Goal: Transaction & Acquisition: Purchase product/service

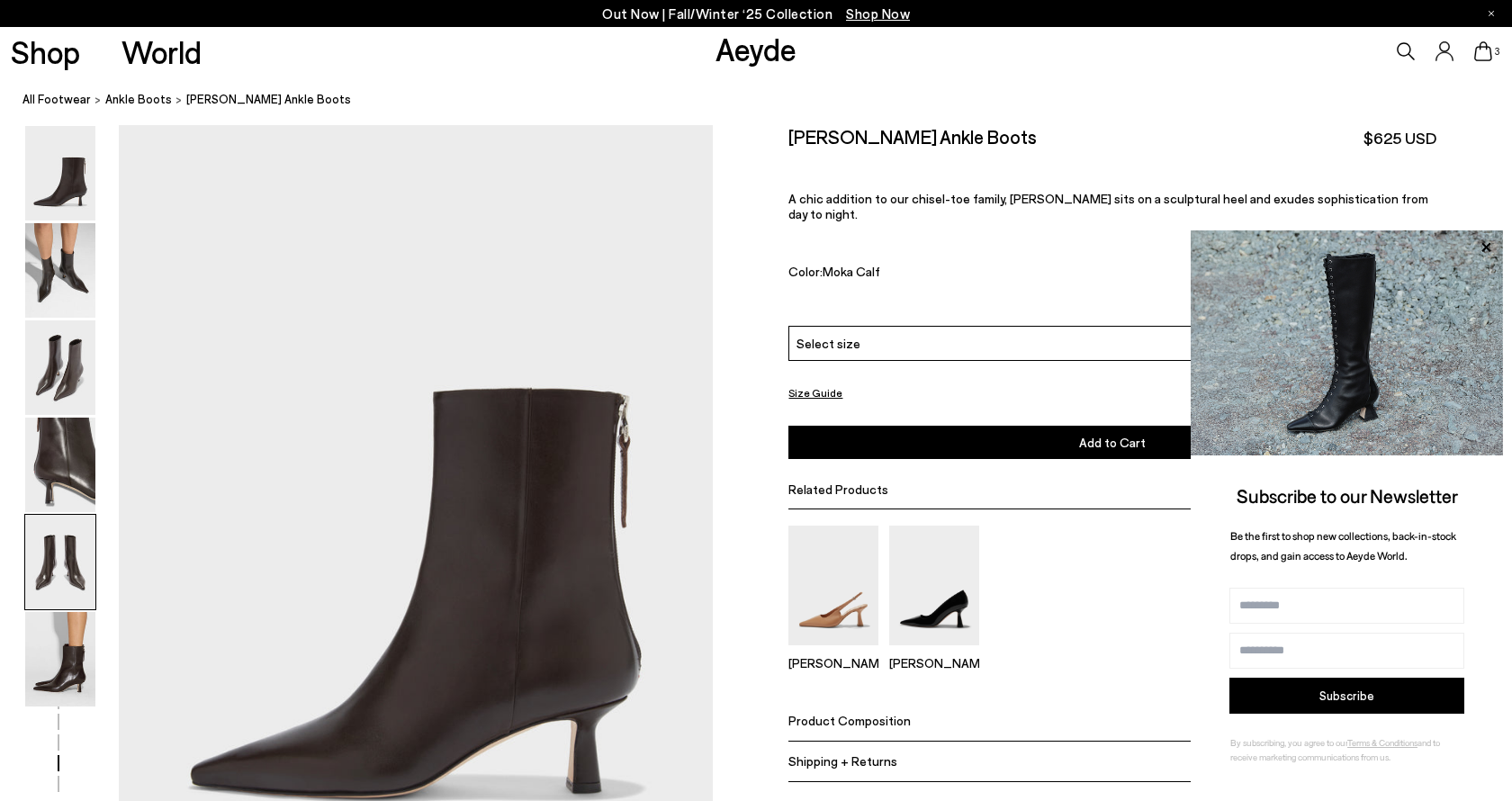
scroll to position [3323, 0]
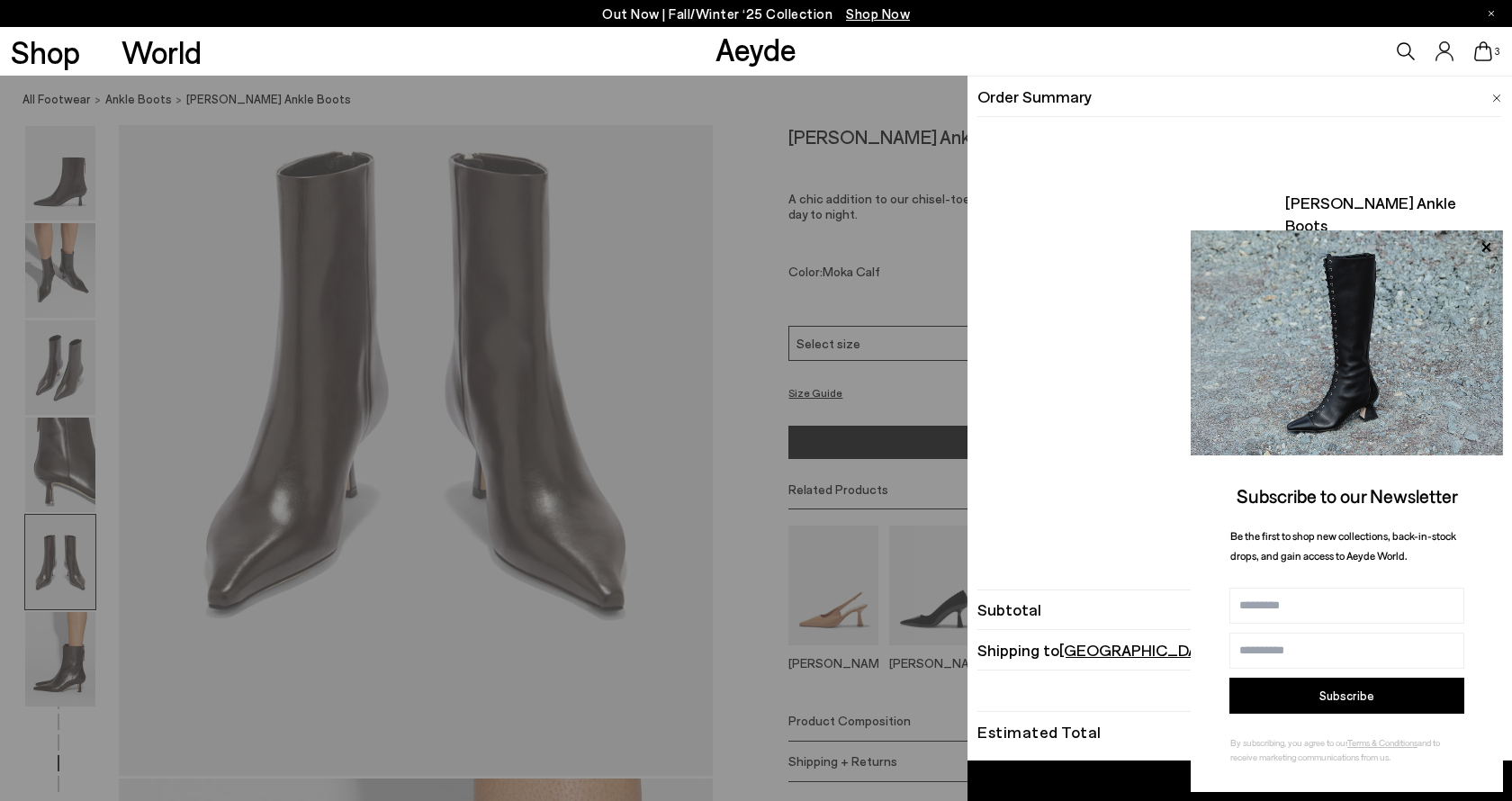
click at [1478, 57] on icon at bounding box center [1483, 52] width 18 height 20
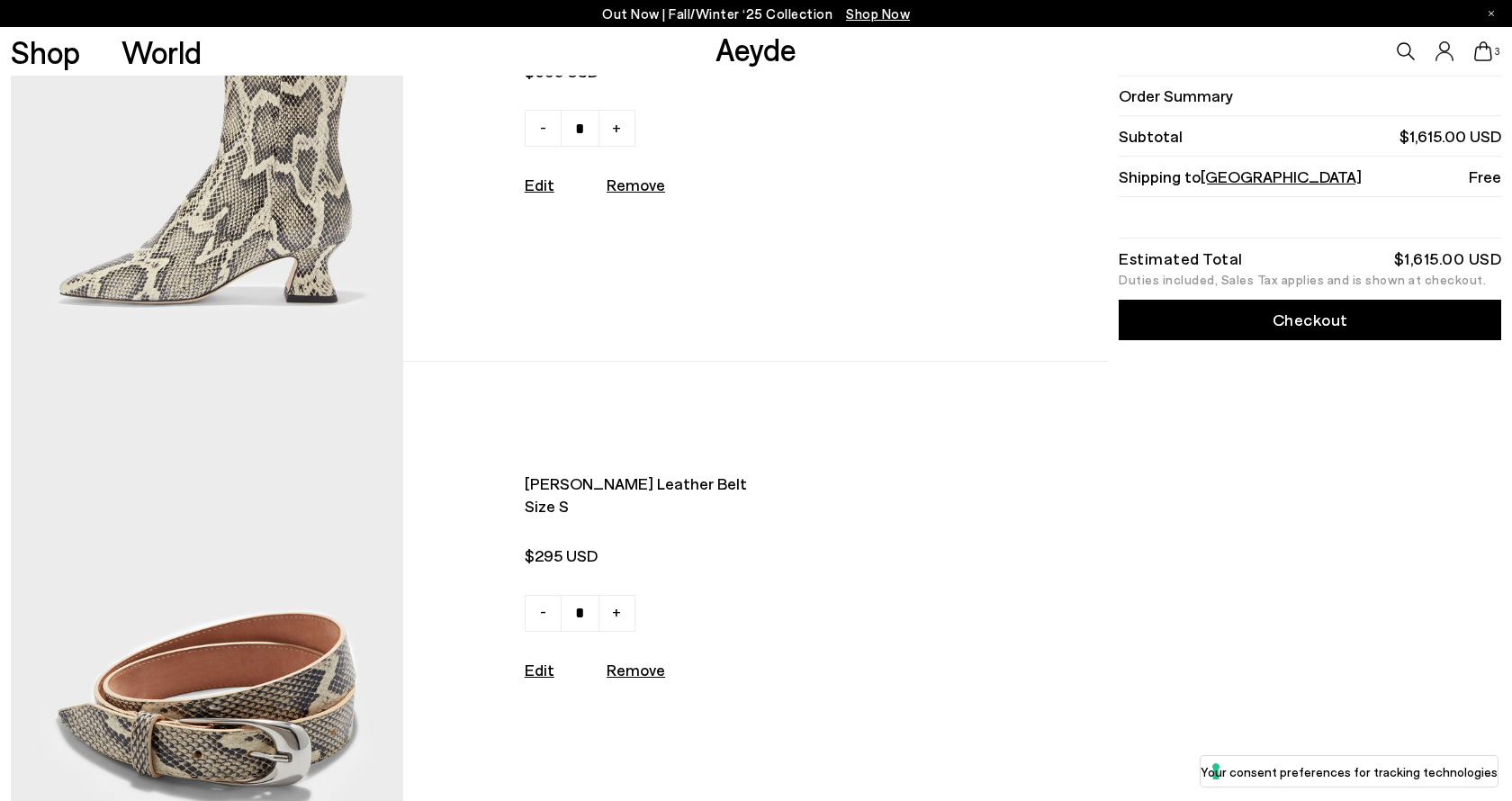
scroll to position [807, 0]
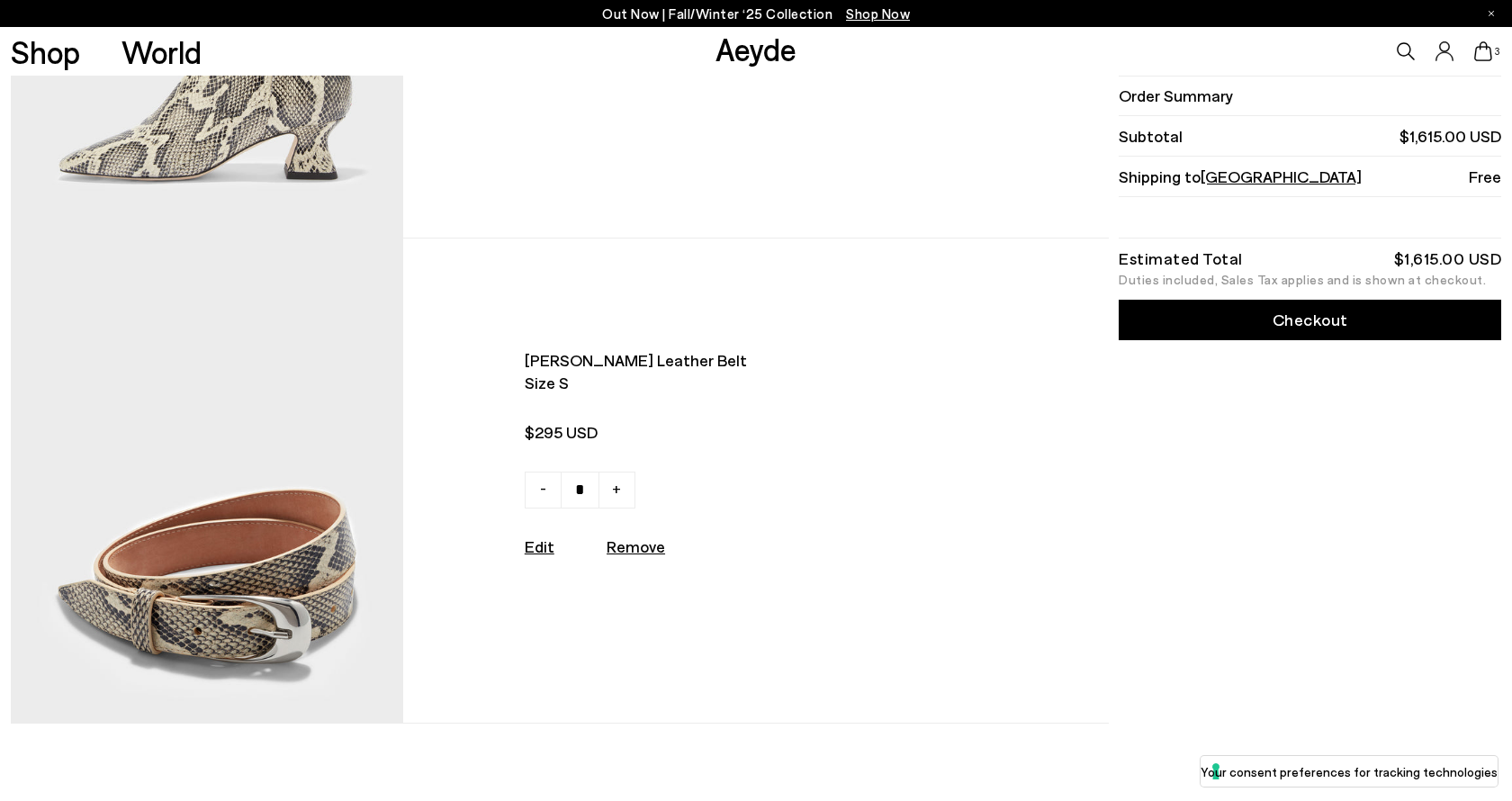
click at [620, 541] on u "Remove" at bounding box center [635, 547] width 59 height 20
type input "*"
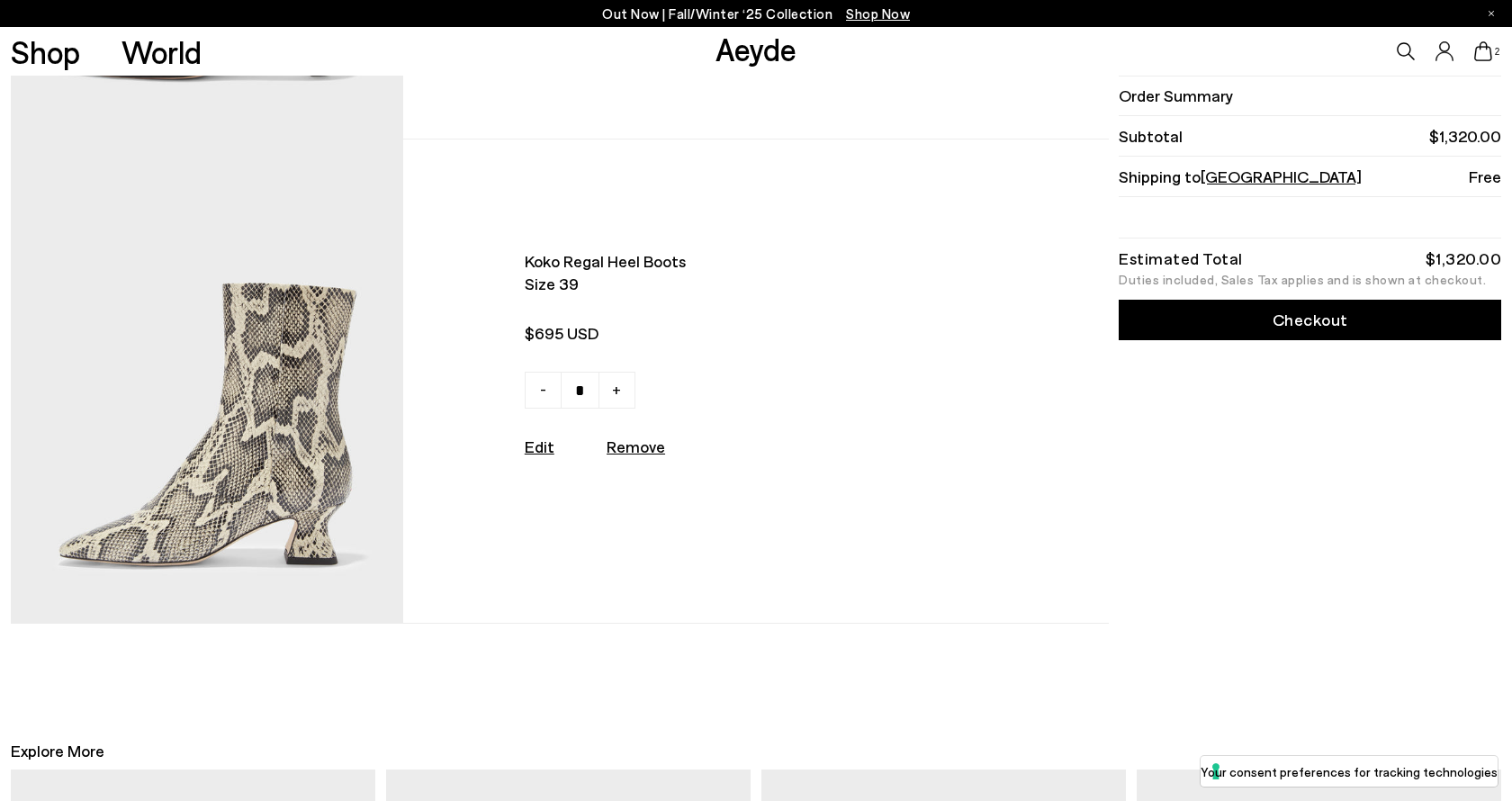
scroll to position [253, 0]
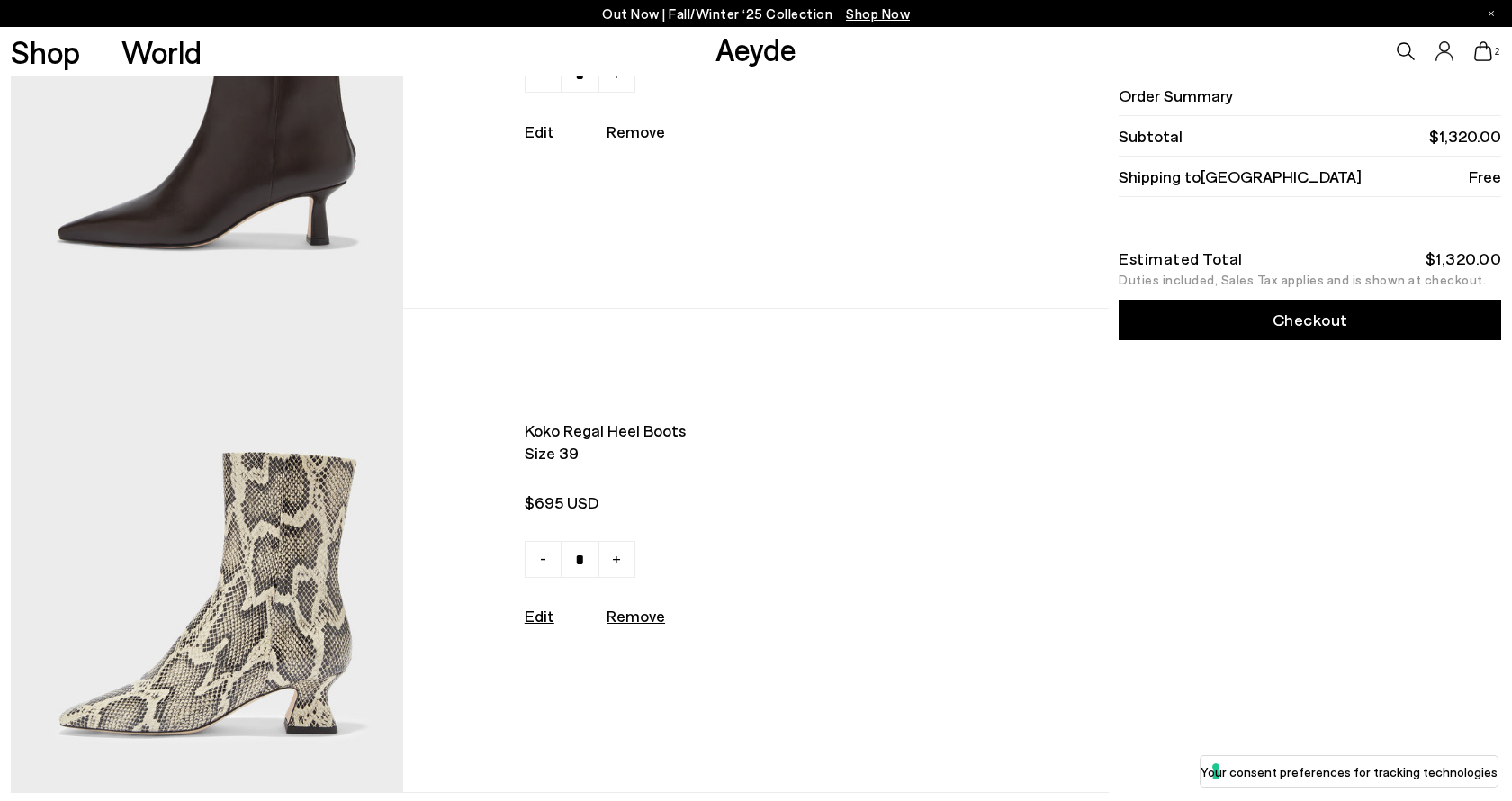
click at [318, 469] on img at bounding box center [207, 551] width 393 height 484
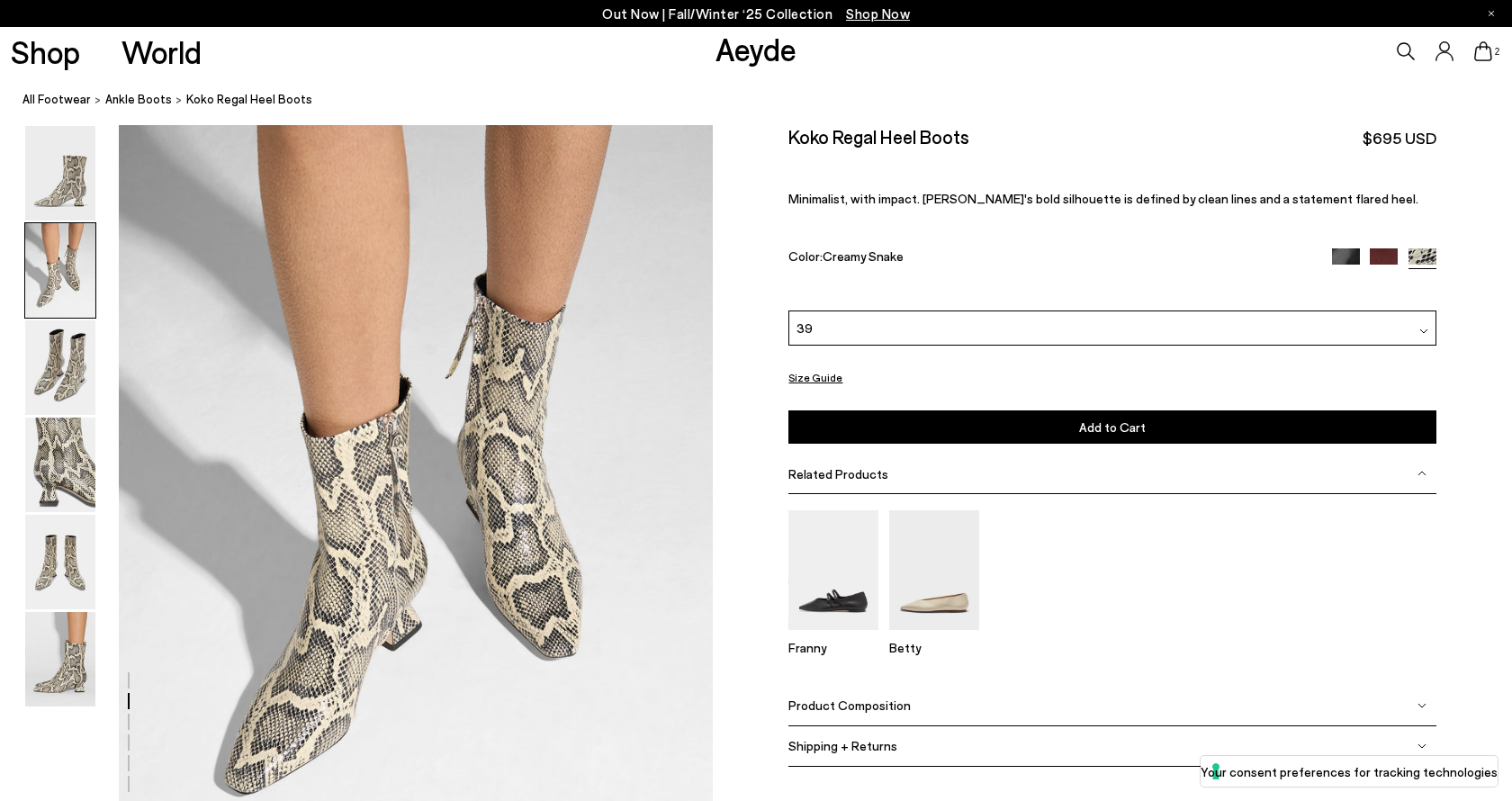
scroll to position [829, 0]
click at [143, 91] on link "ankle boots" at bounding box center [139, 99] width 67 height 19
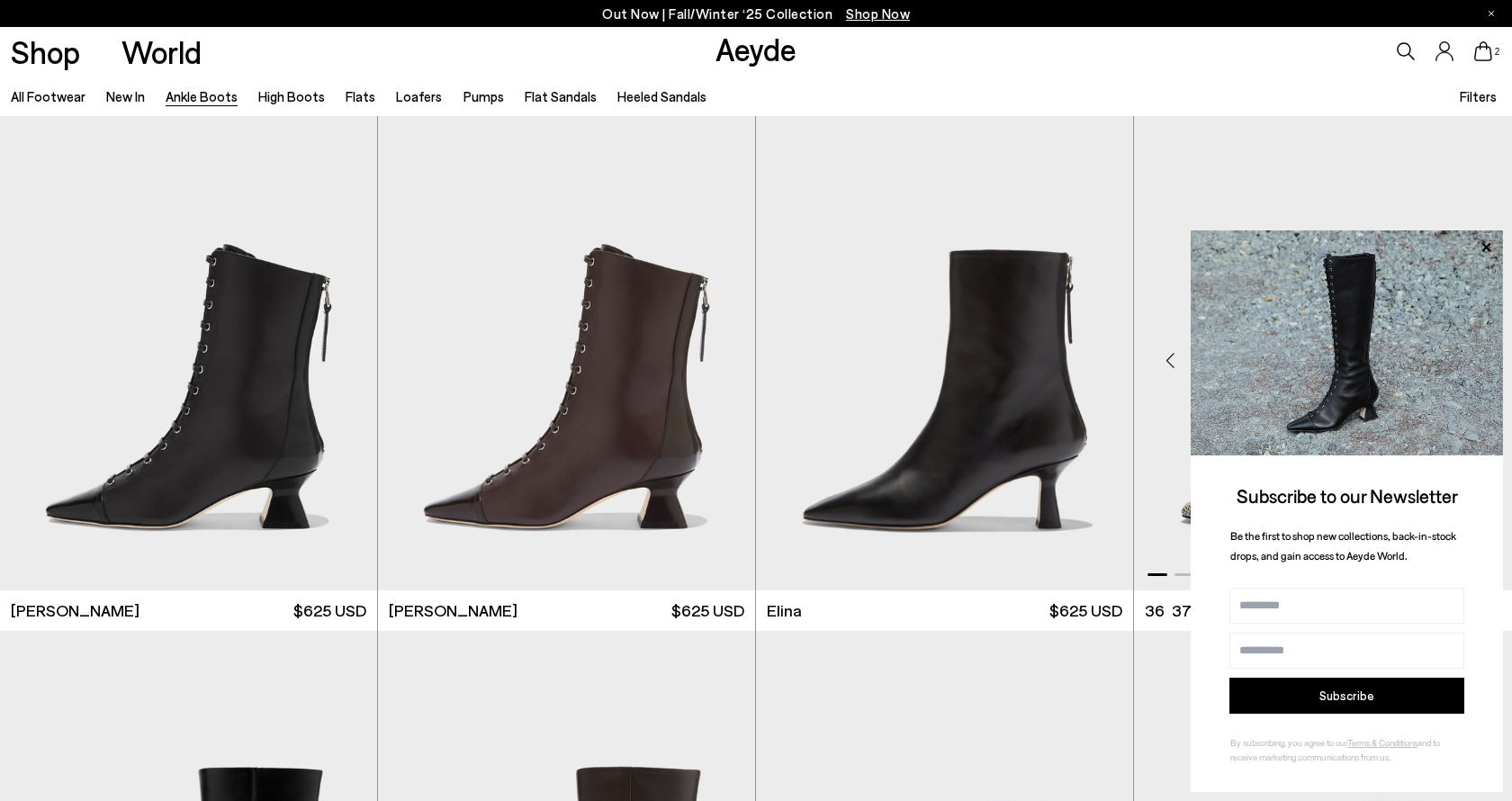
click at [1169, 362] on div "Previous slide" at bounding box center [1170, 361] width 54 height 54
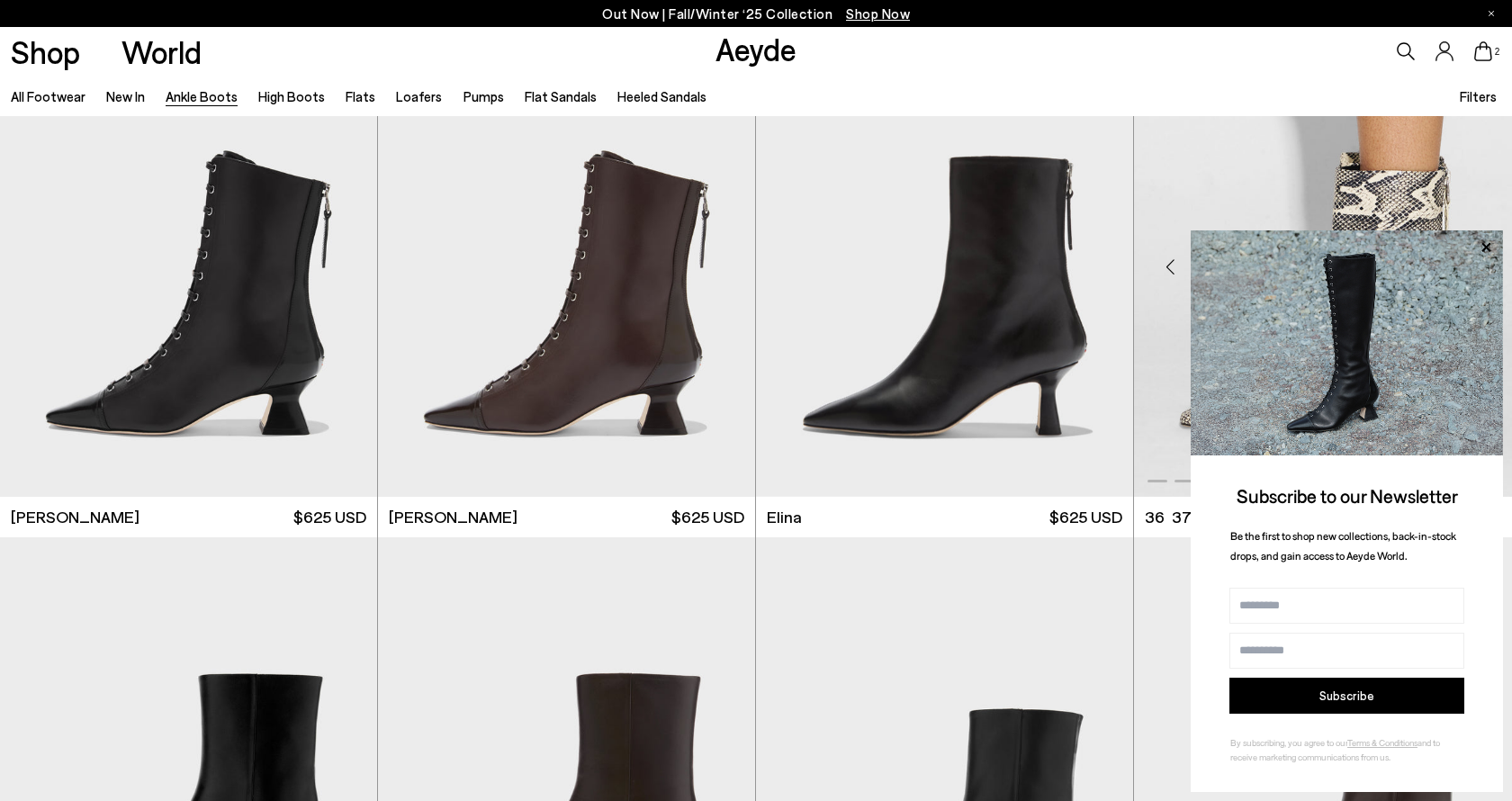
scroll to position [161, 0]
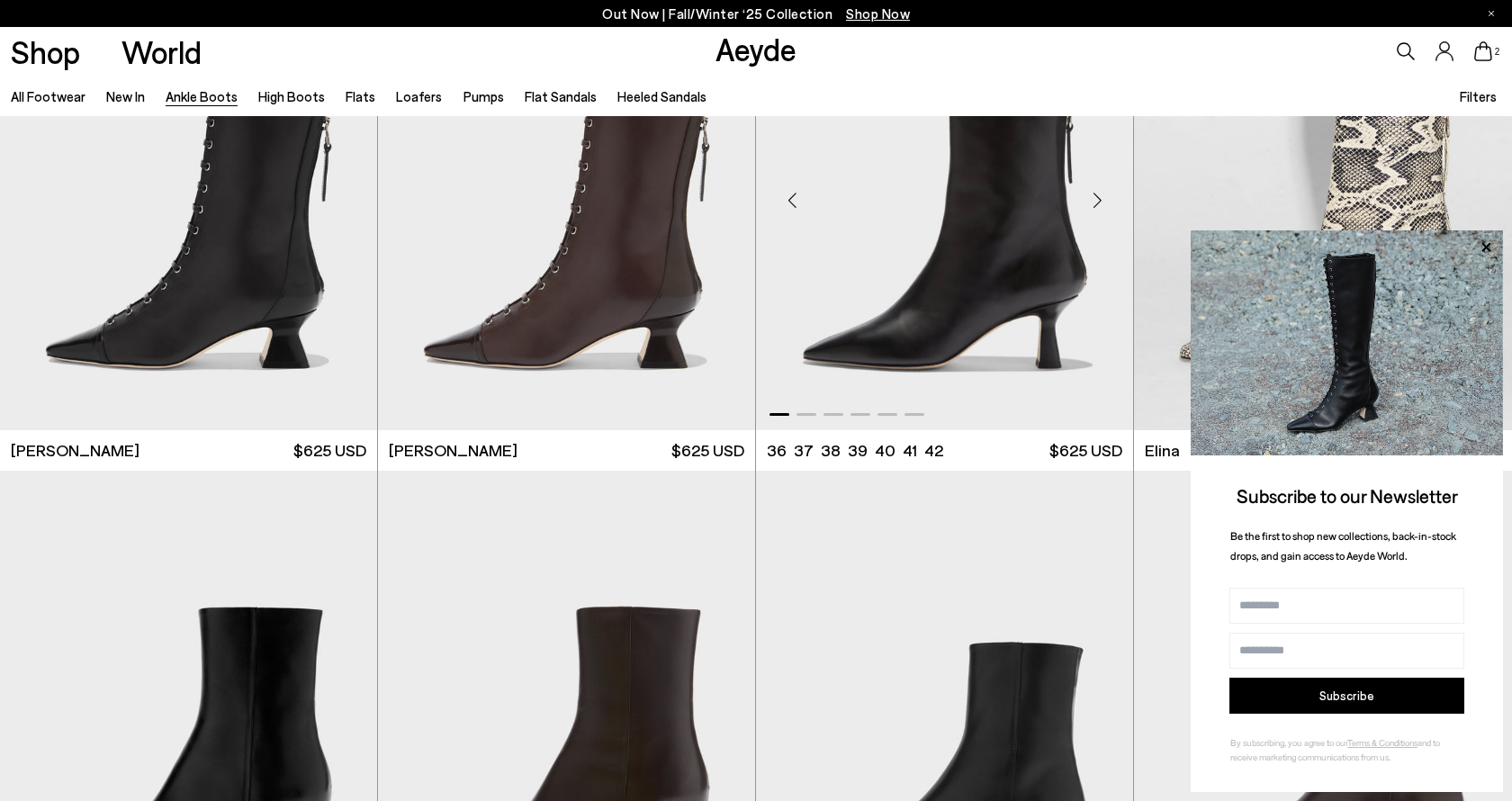
click at [1084, 201] on div "Next slide" at bounding box center [1097, 200] width 54 height 54
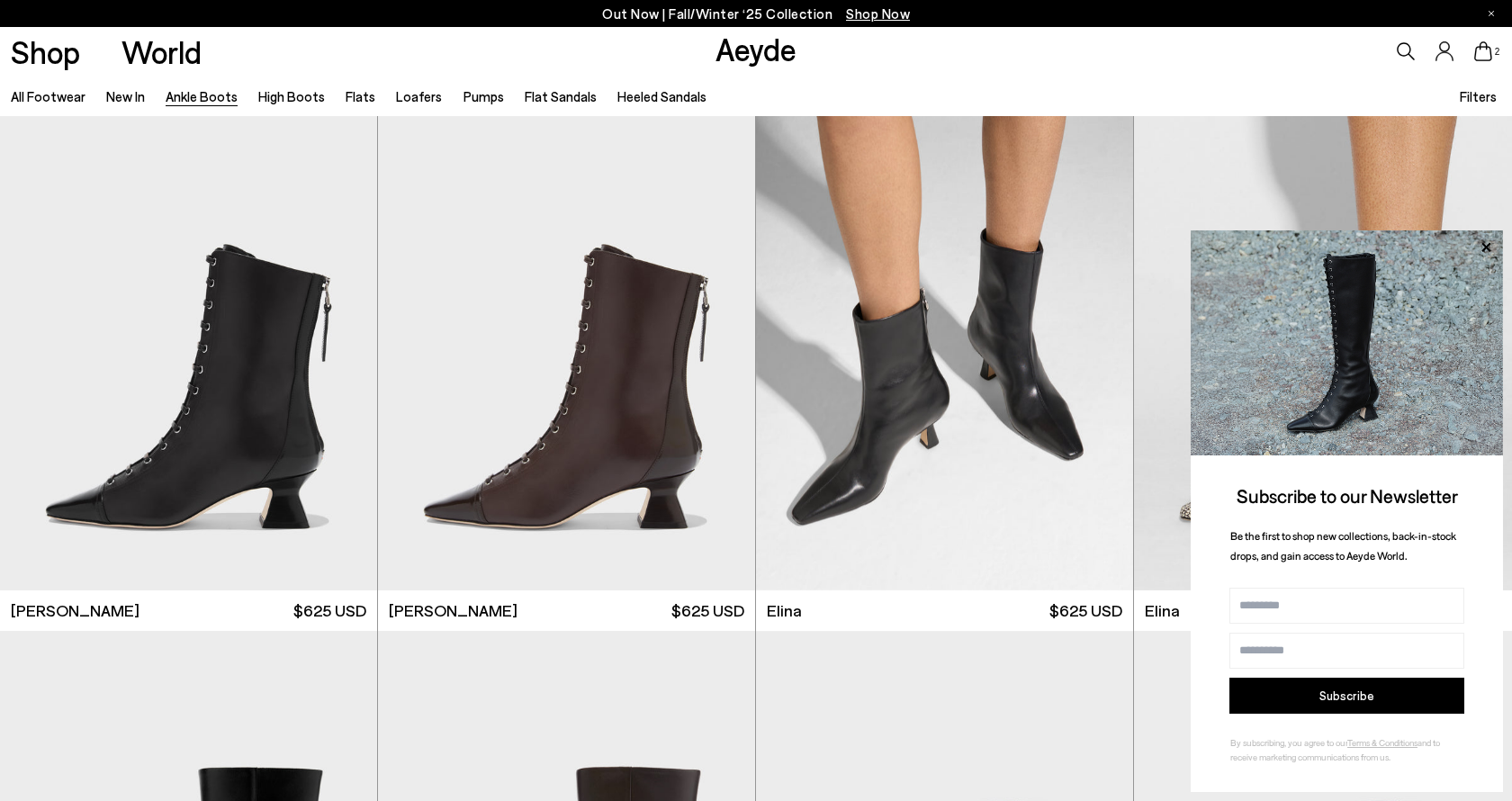
scroll to position [0, 0]
click at [1092, 355] on div "Next slide" at bounding box center [1097, 361] width 54 height 54
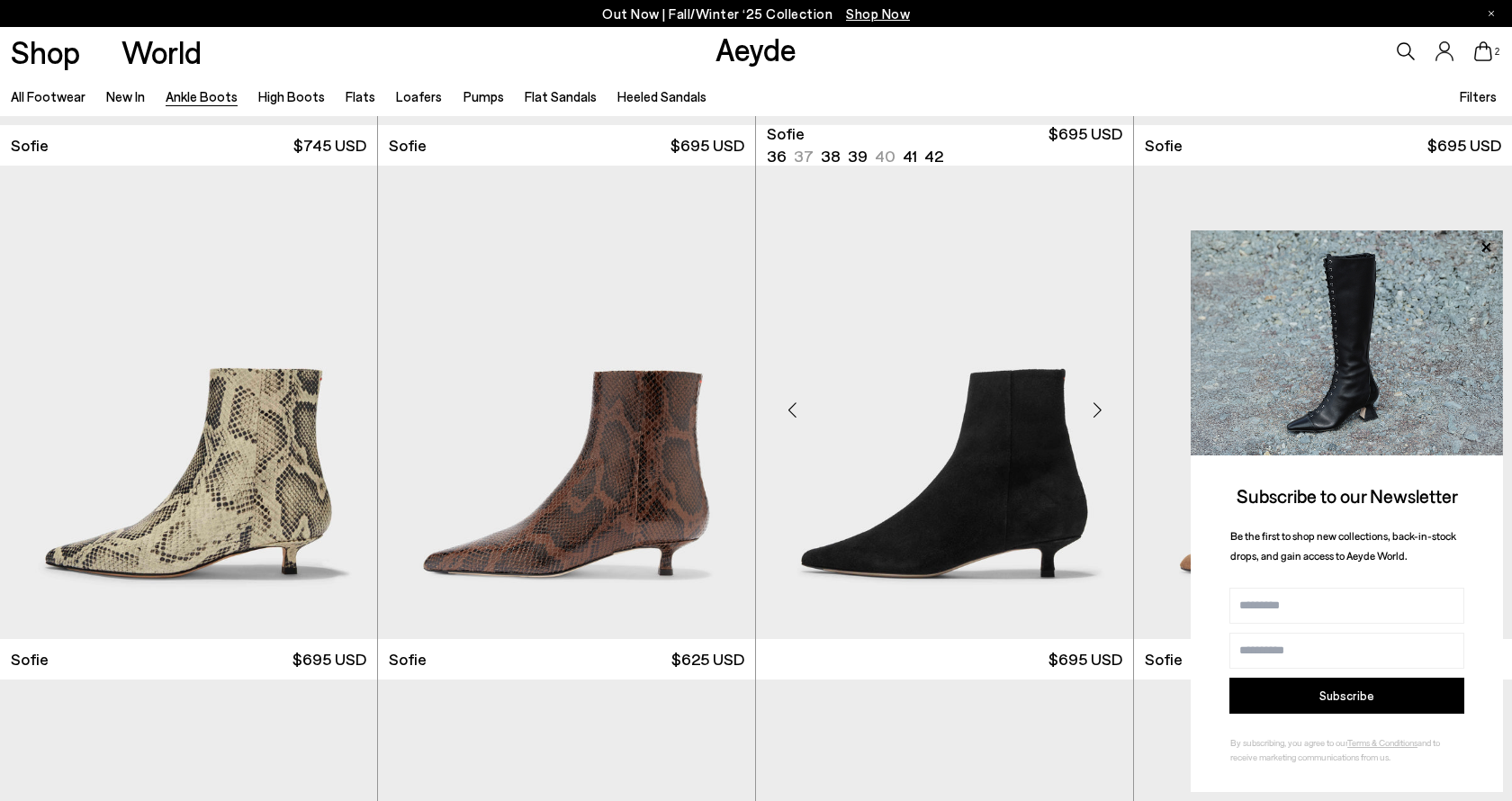
scroll to position [2005, 0]
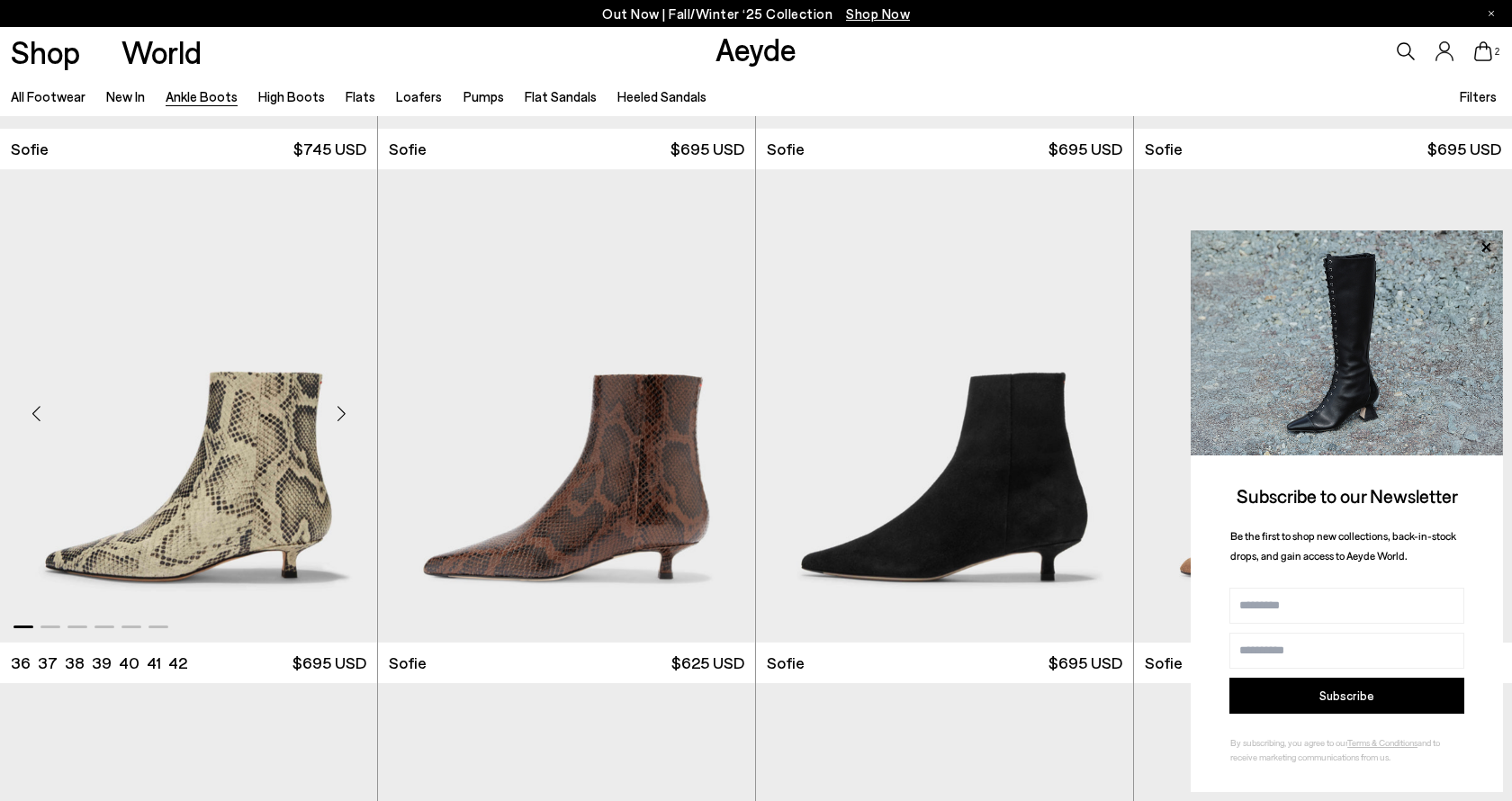
click at [351, 410] on div "Next slide" at bounding box center [341, 413] width 54 height 54
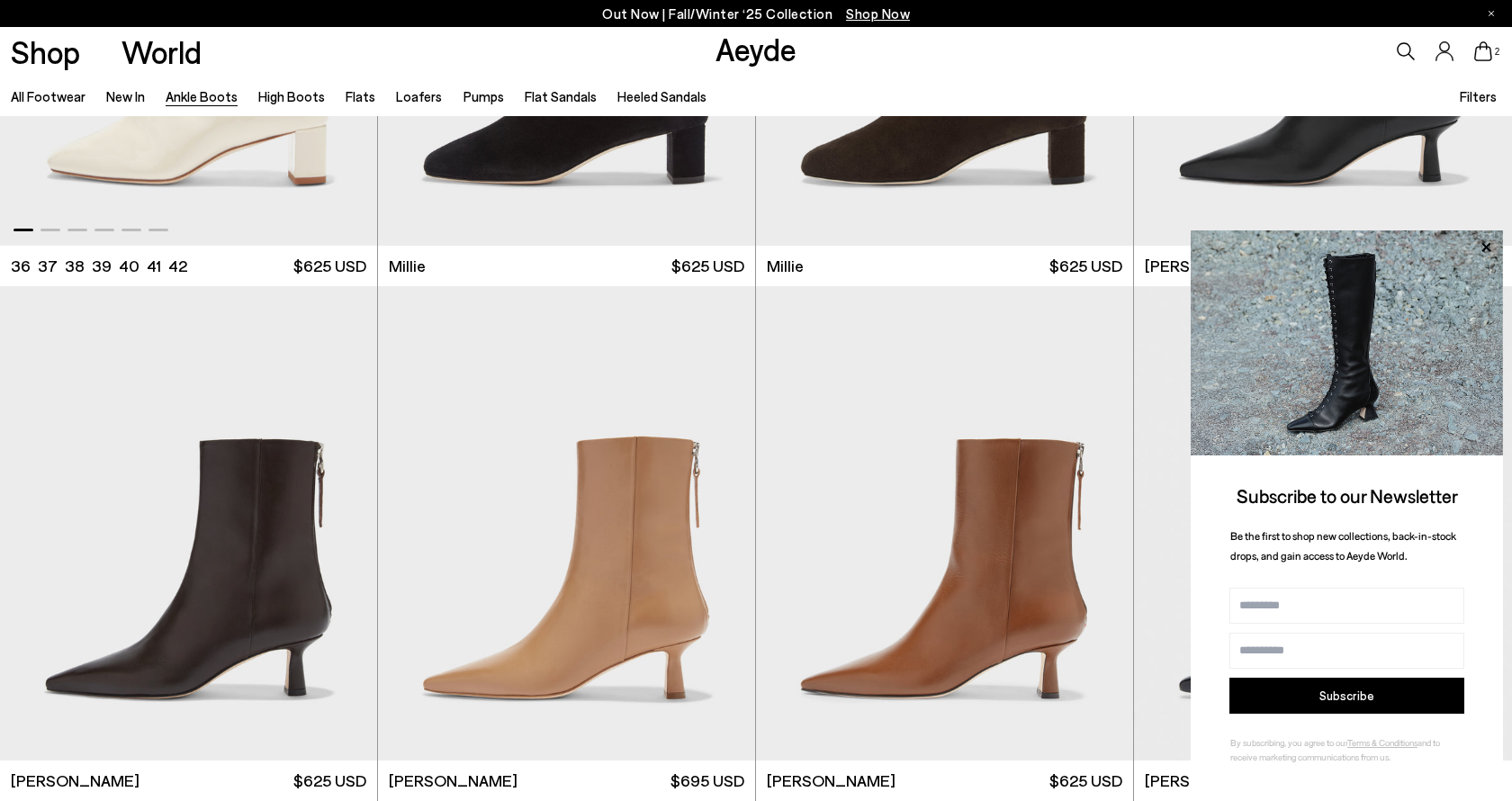
scroll to position [4501, 0]
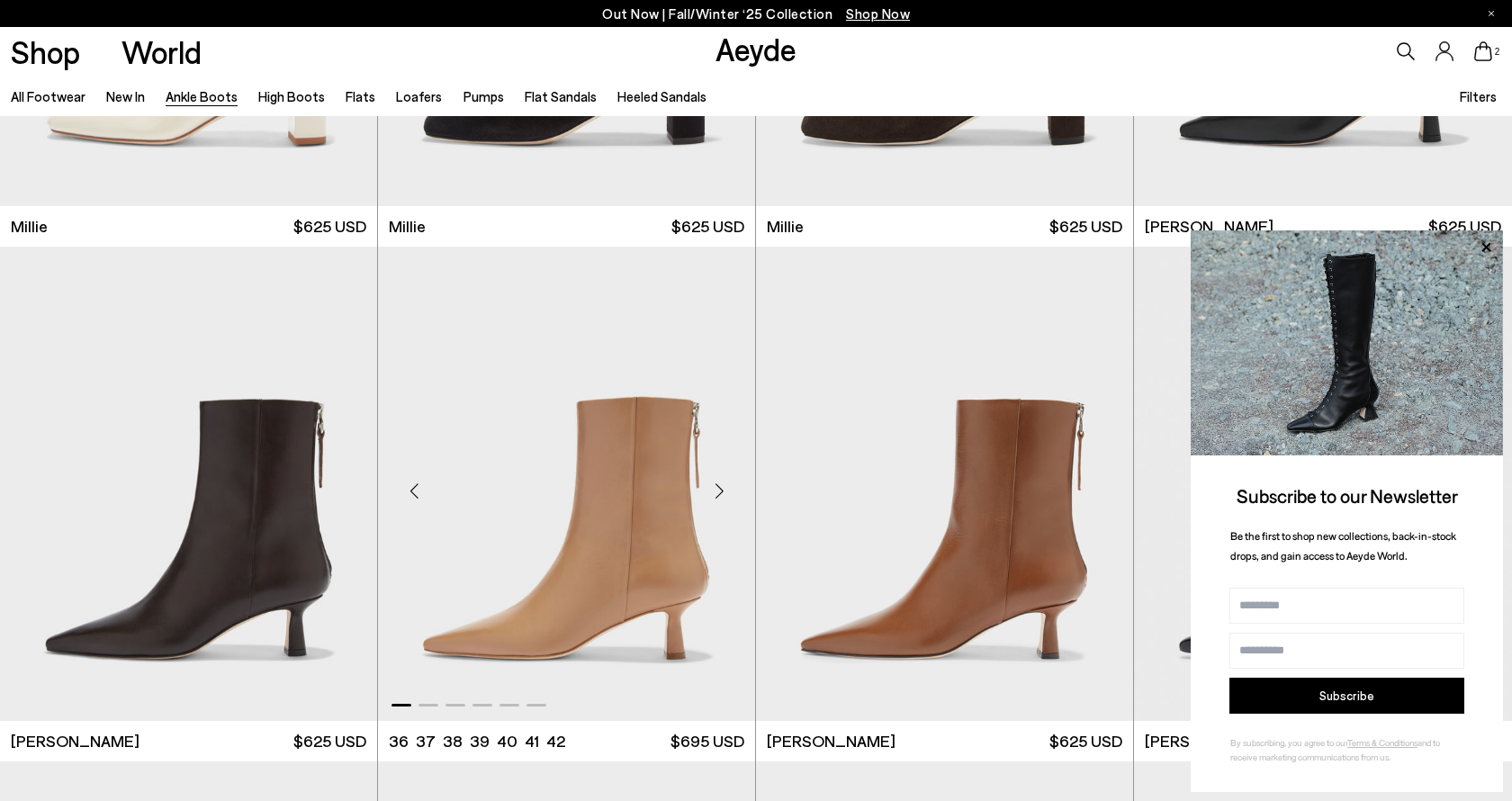
click at [724, 491] on div "Next slide" at bounding box center [719, 491] width 54 height 54
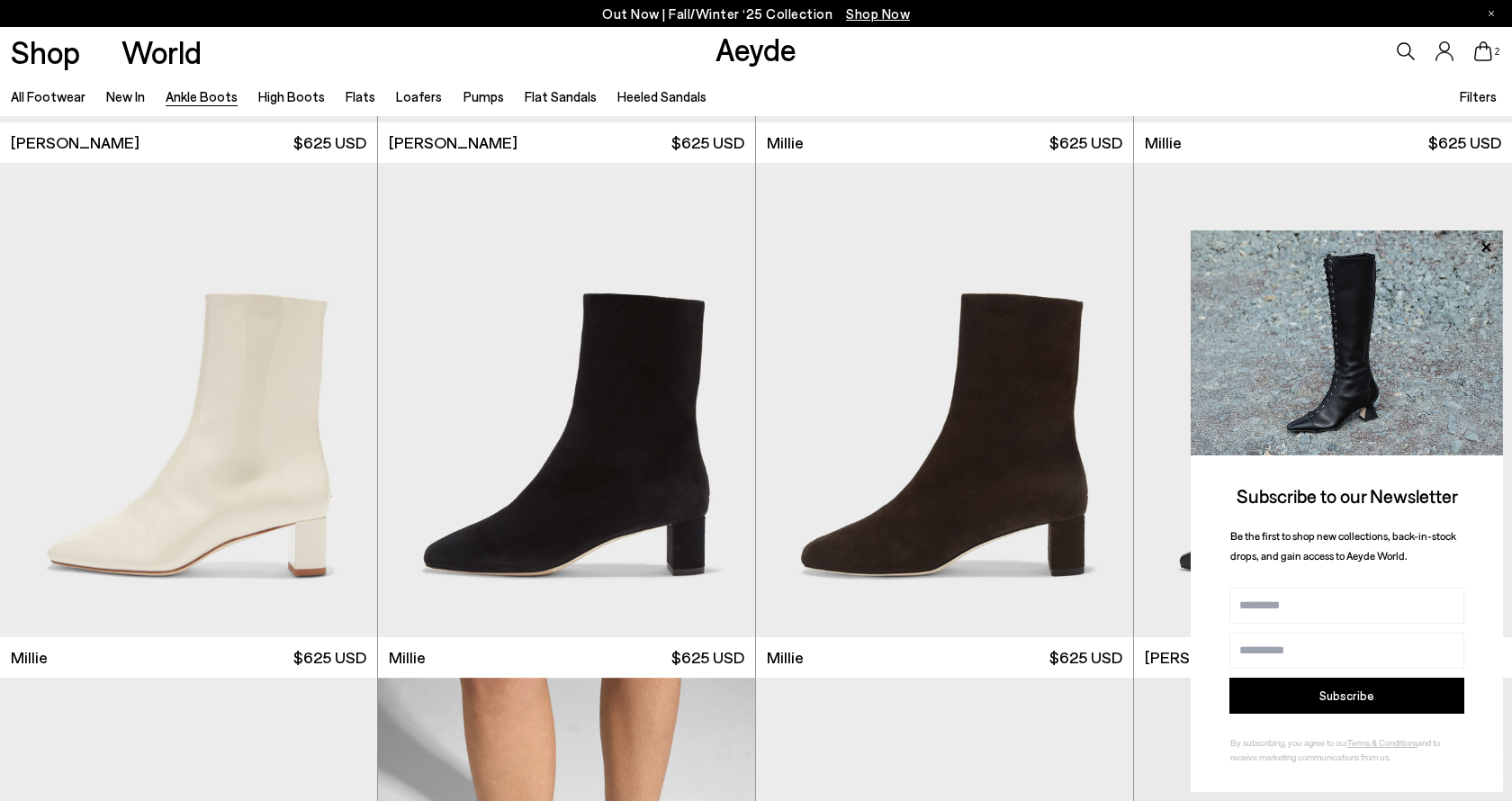
scroll to position [4055, 0]
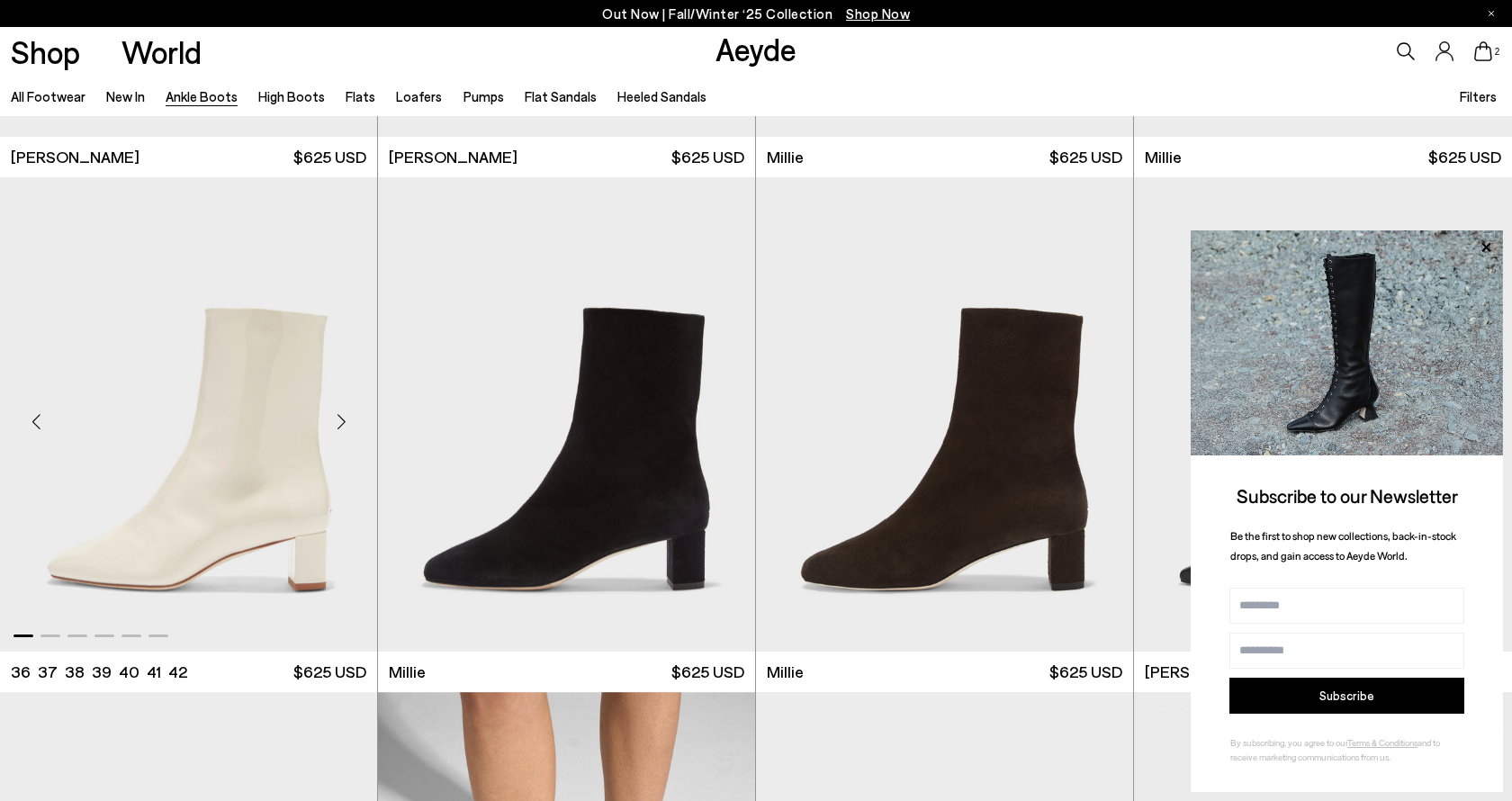
click at [335, 426] on div "Next slide" at bounding box center [341, 422] width 54 height 54
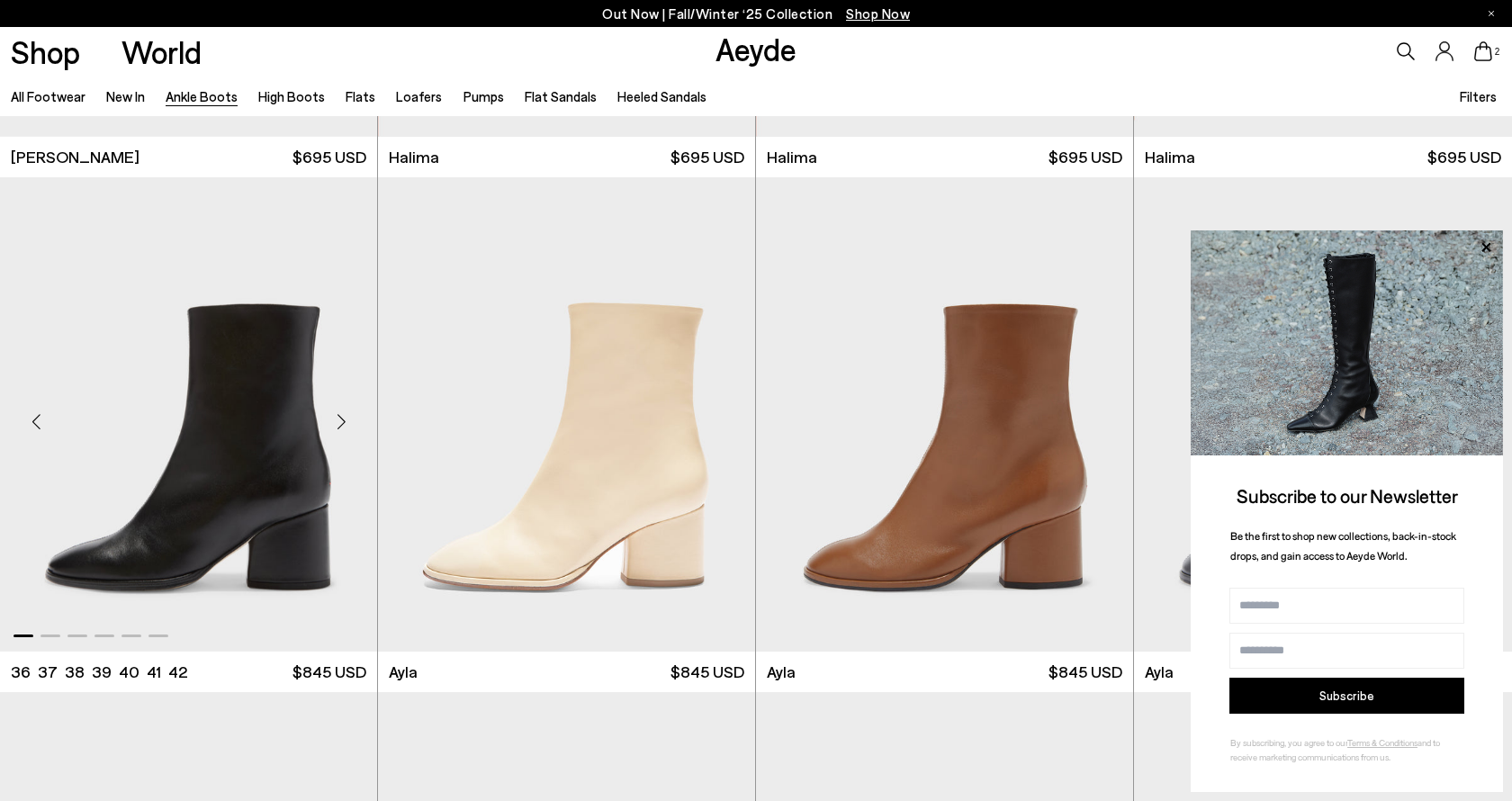
scroll to position [5621, 0]
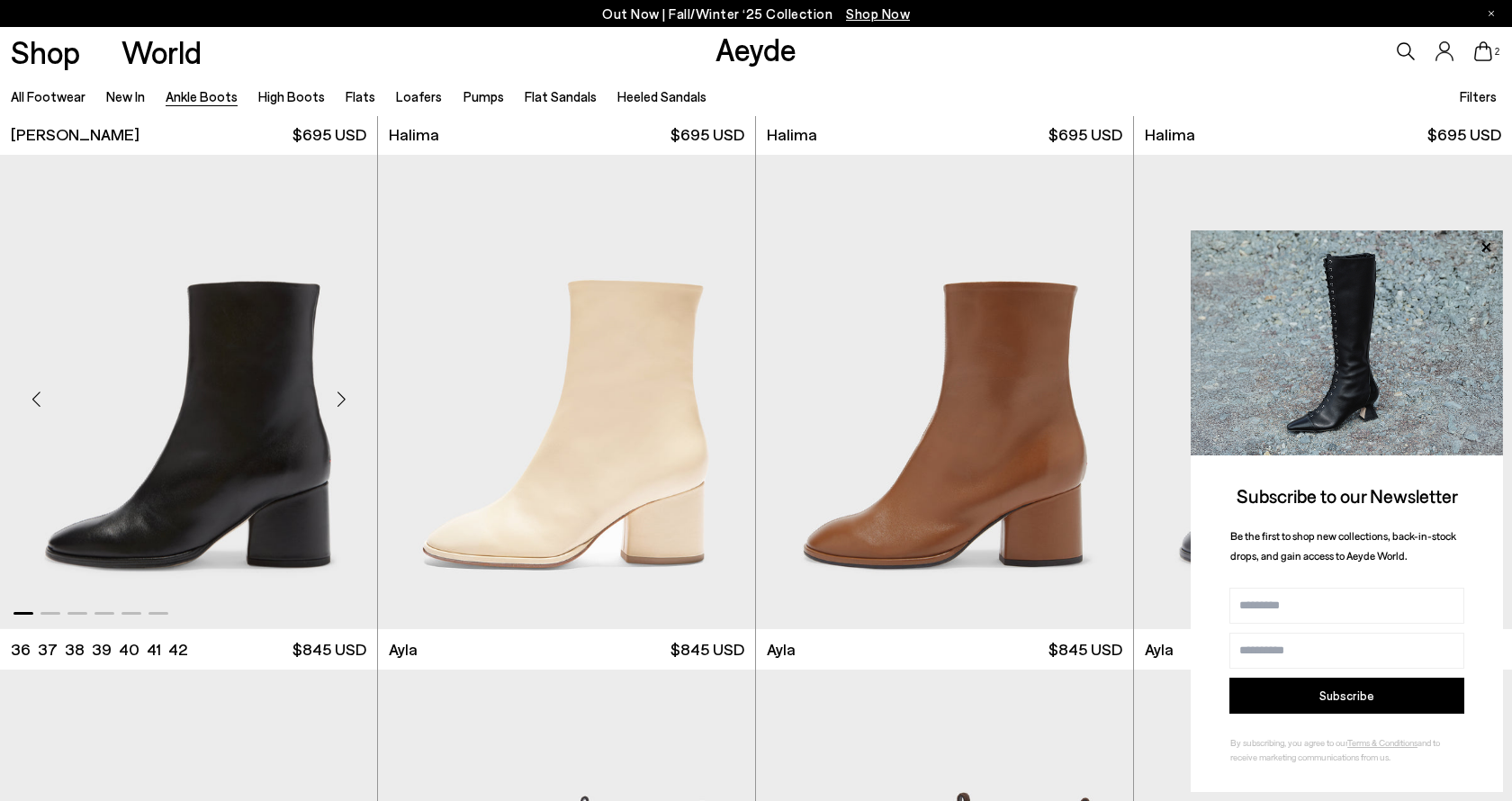
click at [335, 398] on div "Next slide" at bounding box center [341, 399] width 54 height 54
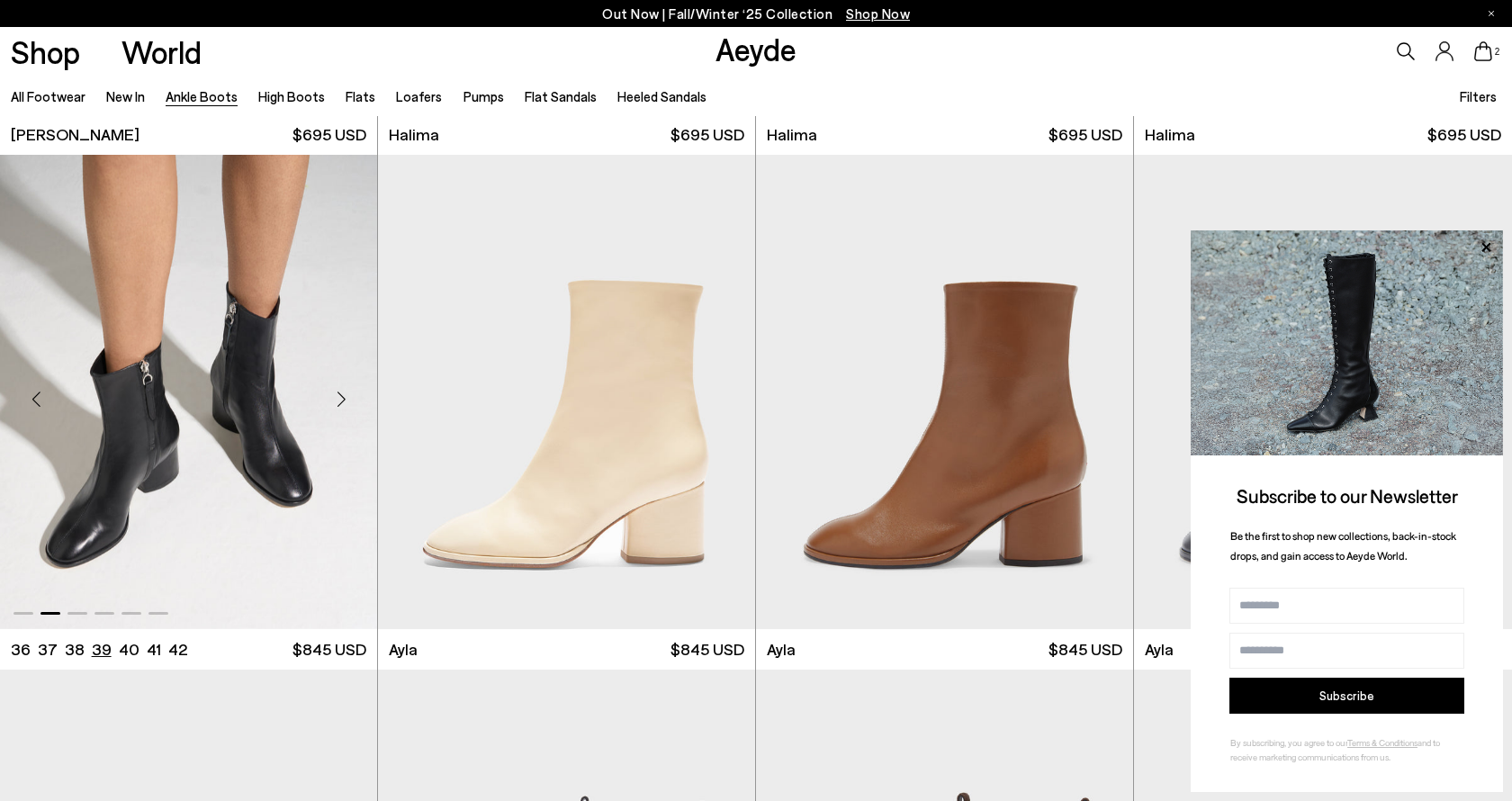
click at [106, 654] on li "39" at bounding box center [102, 649] width 20 height 23
click at [718, 397] on div "Next slide" at bounding box center [719, 399] width 54 height 54
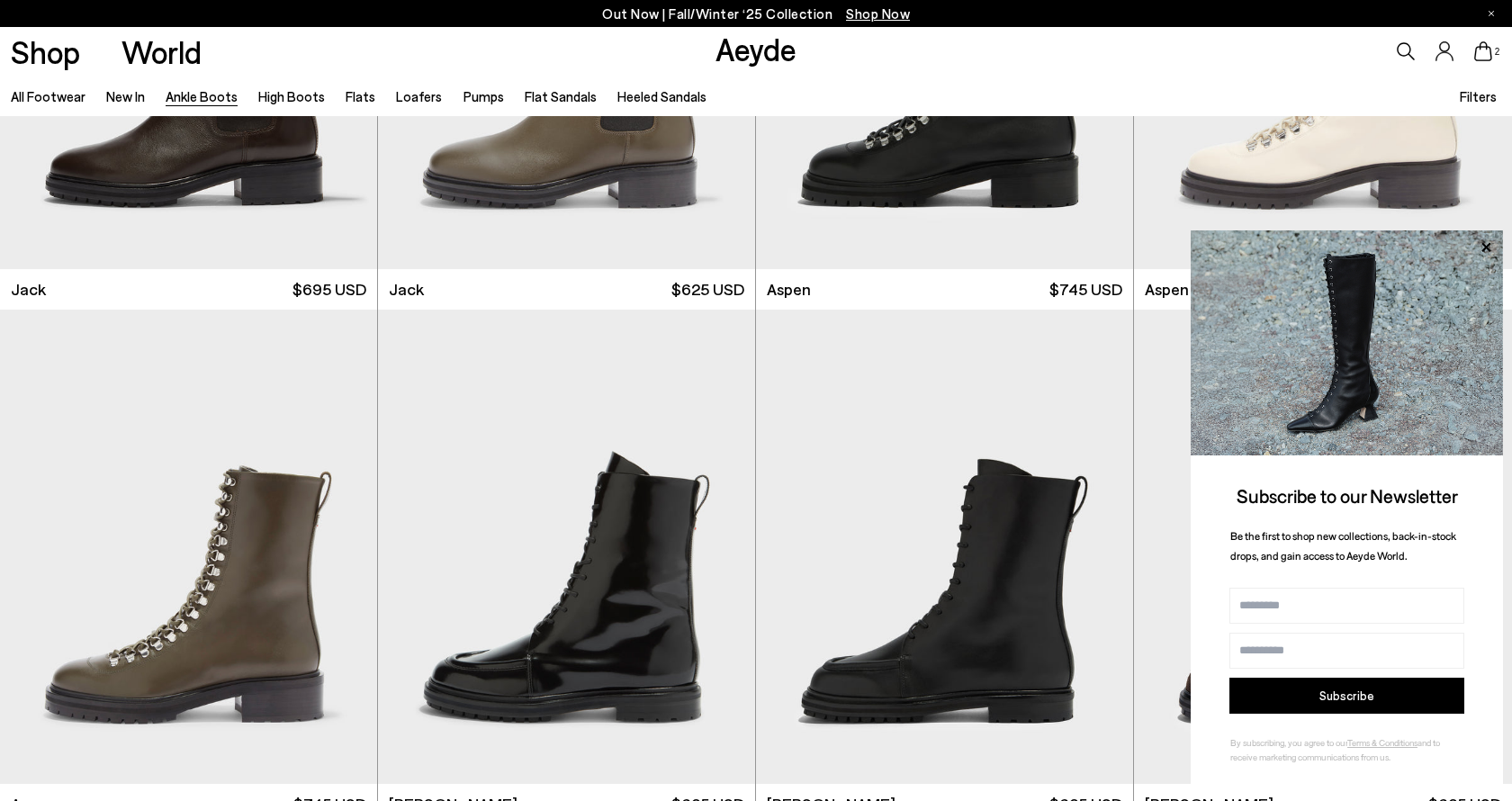
scroll to position [8705, 0]
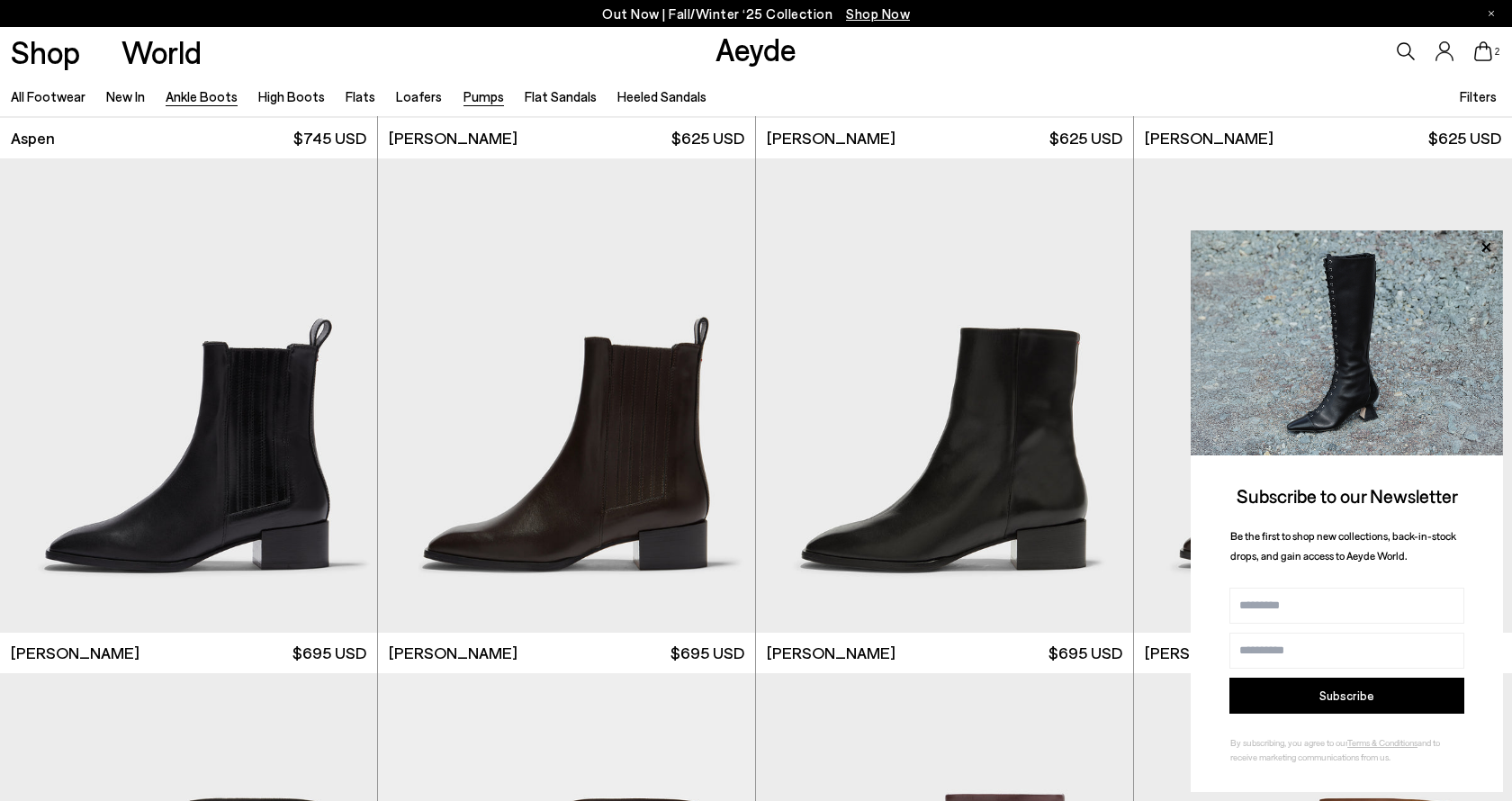
click at [468, 104] on link "Pumps" at bounding box center [484, 96] width 41 height 16
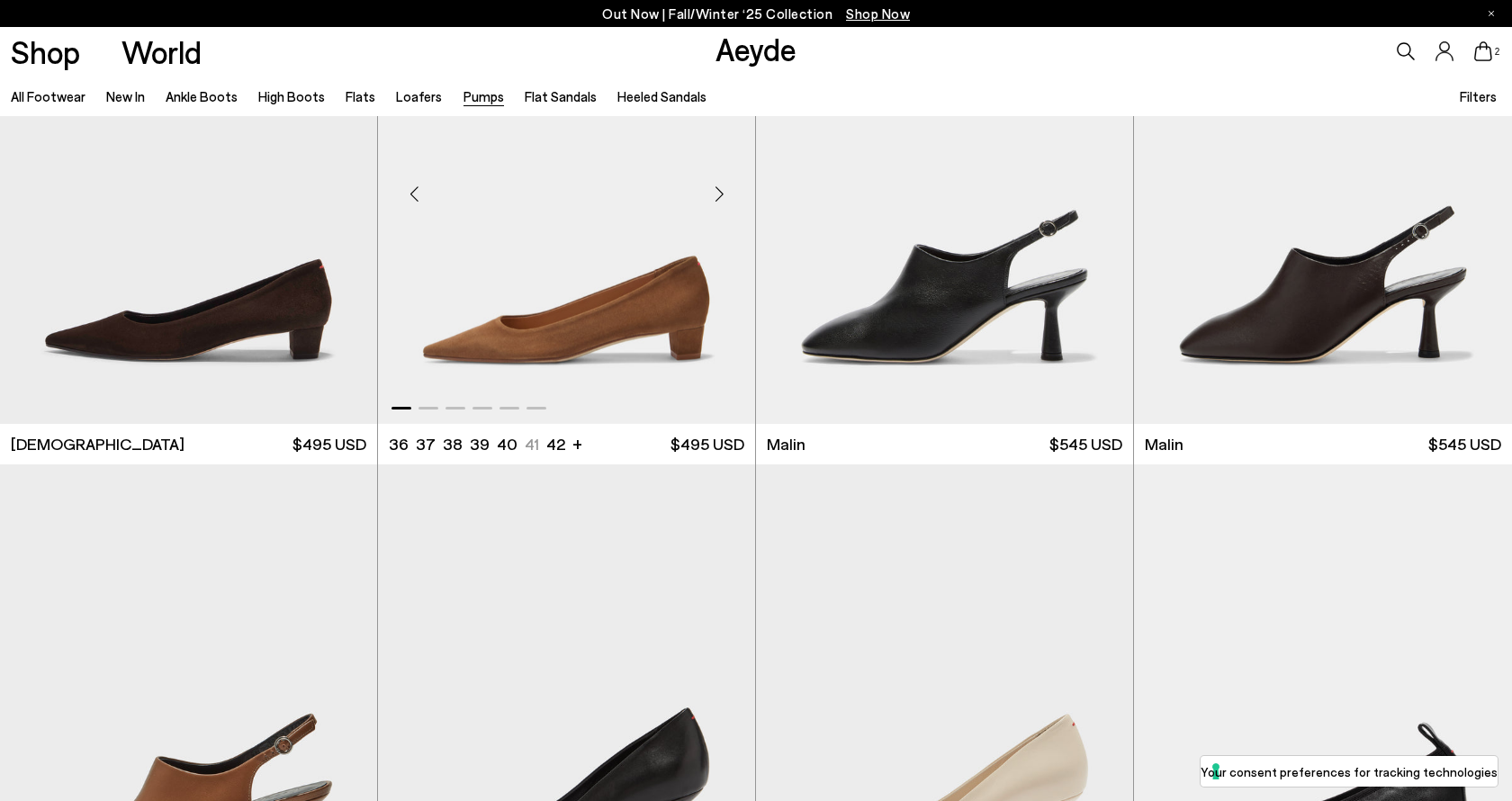
scroll to position [3323, 1]
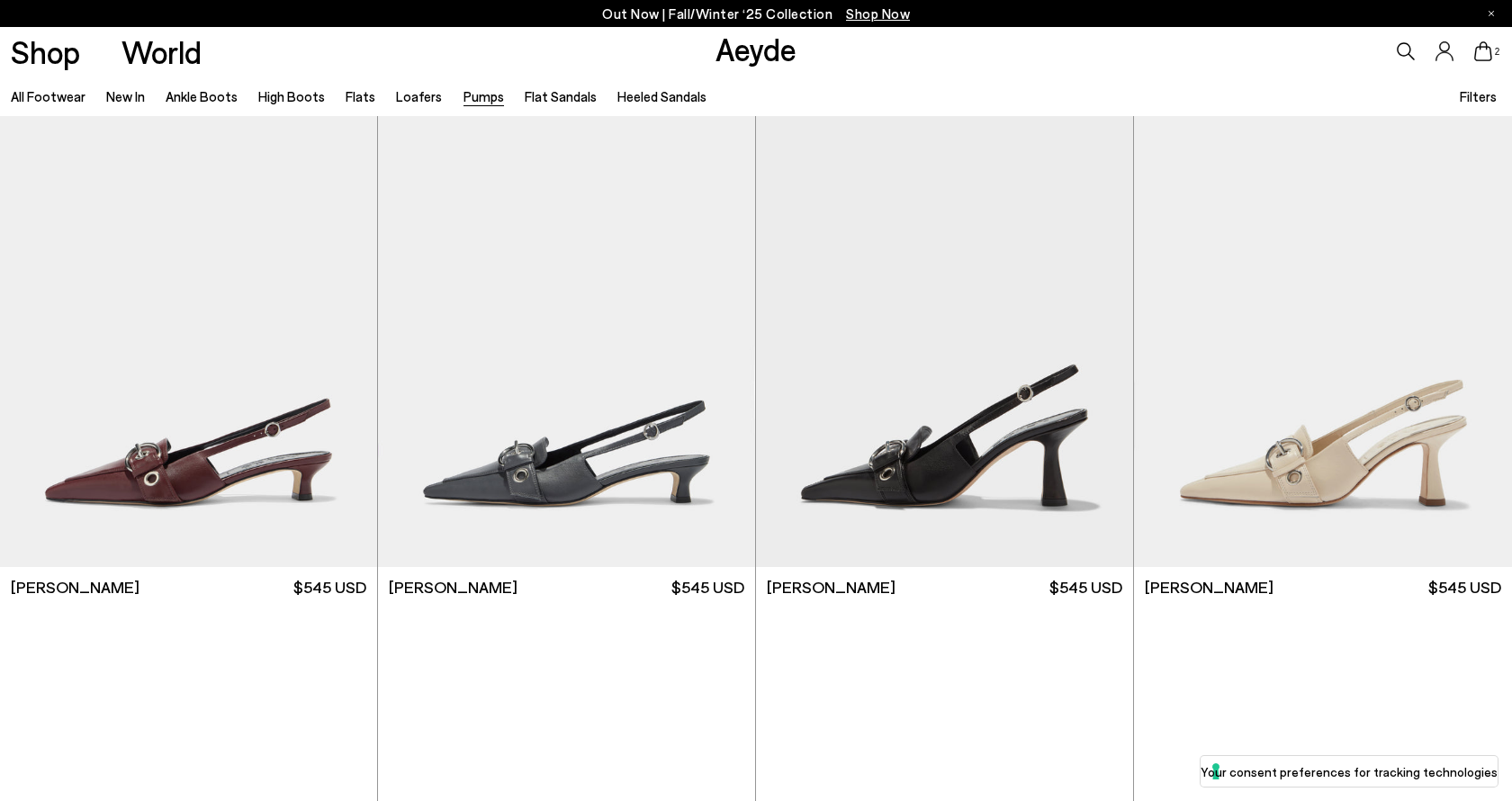
scroll to position [4637, 0]
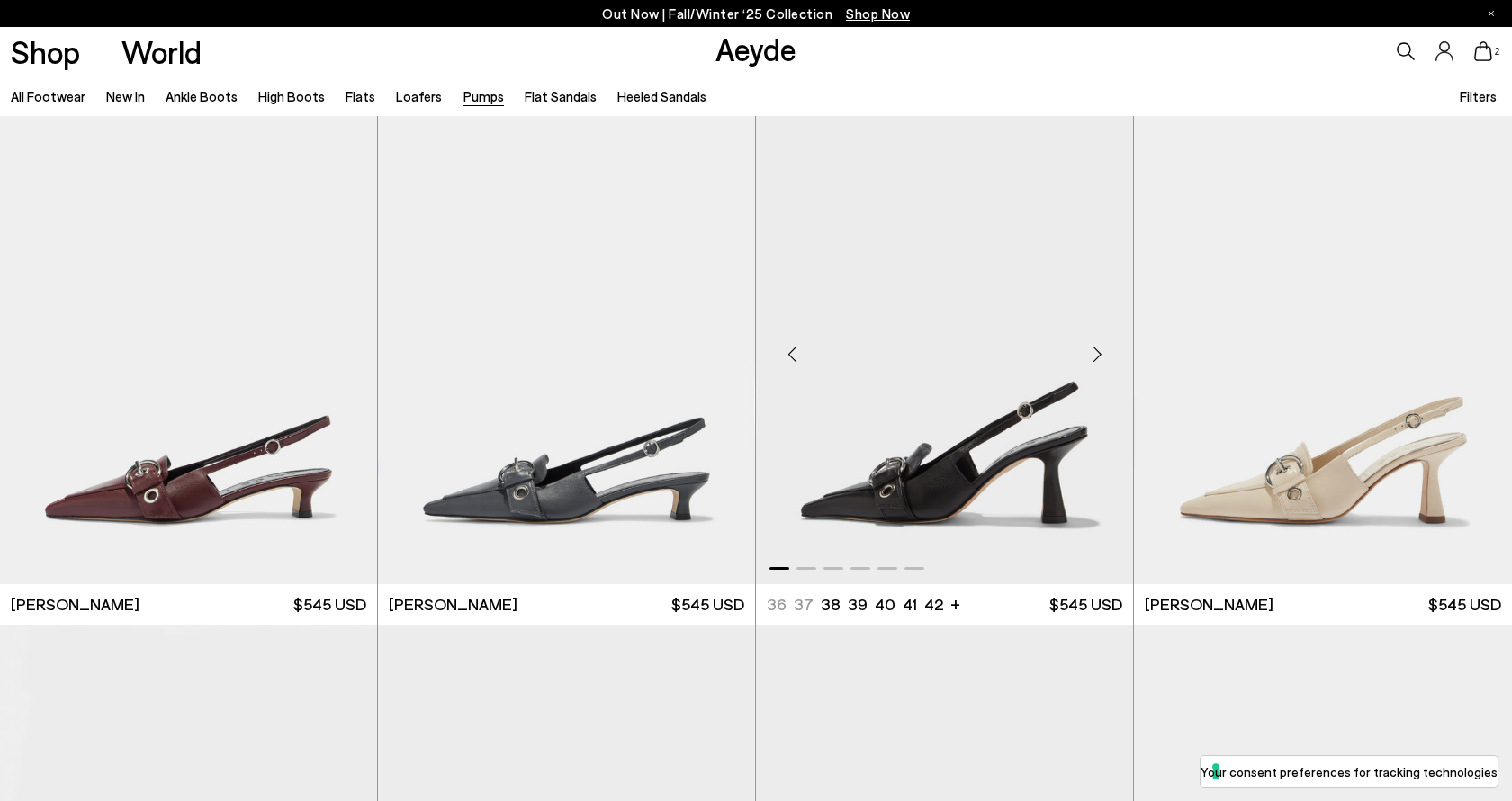
click at [1097, 355] on div "Next slide" at bounding box center [1097, 354] width 54 height 54
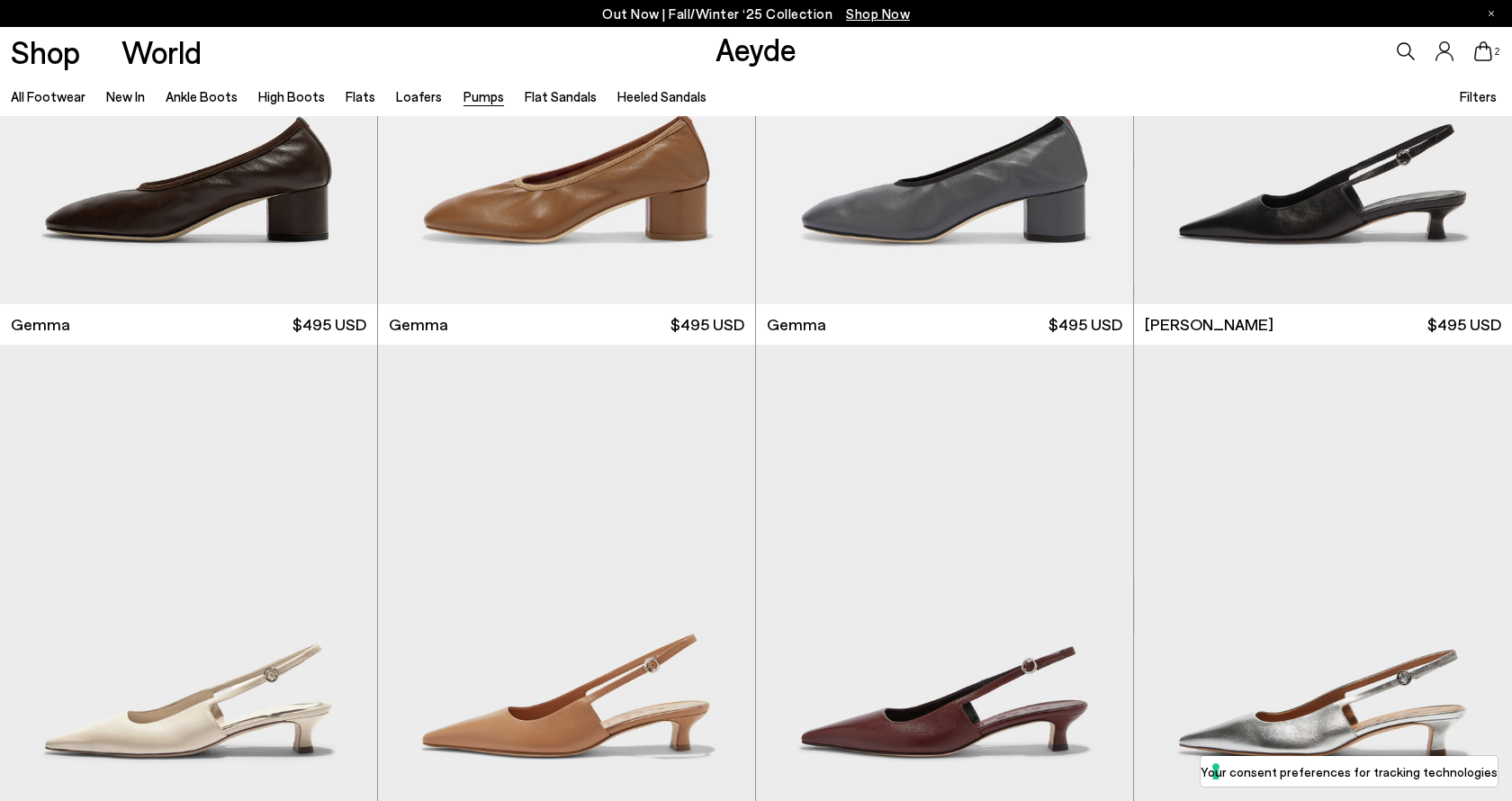
scroll to position [5977, 0]
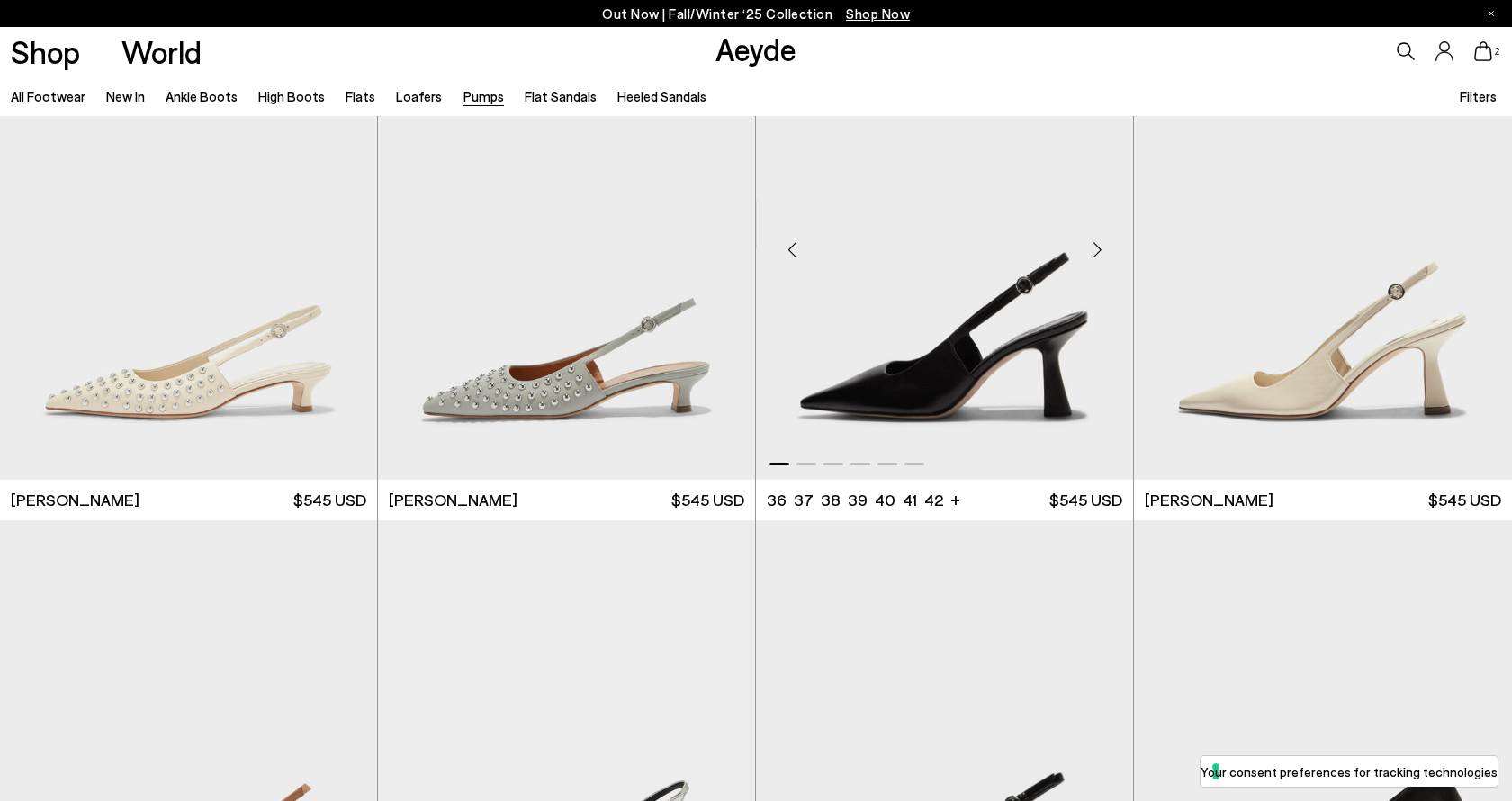
scroll to position [7310, 0]
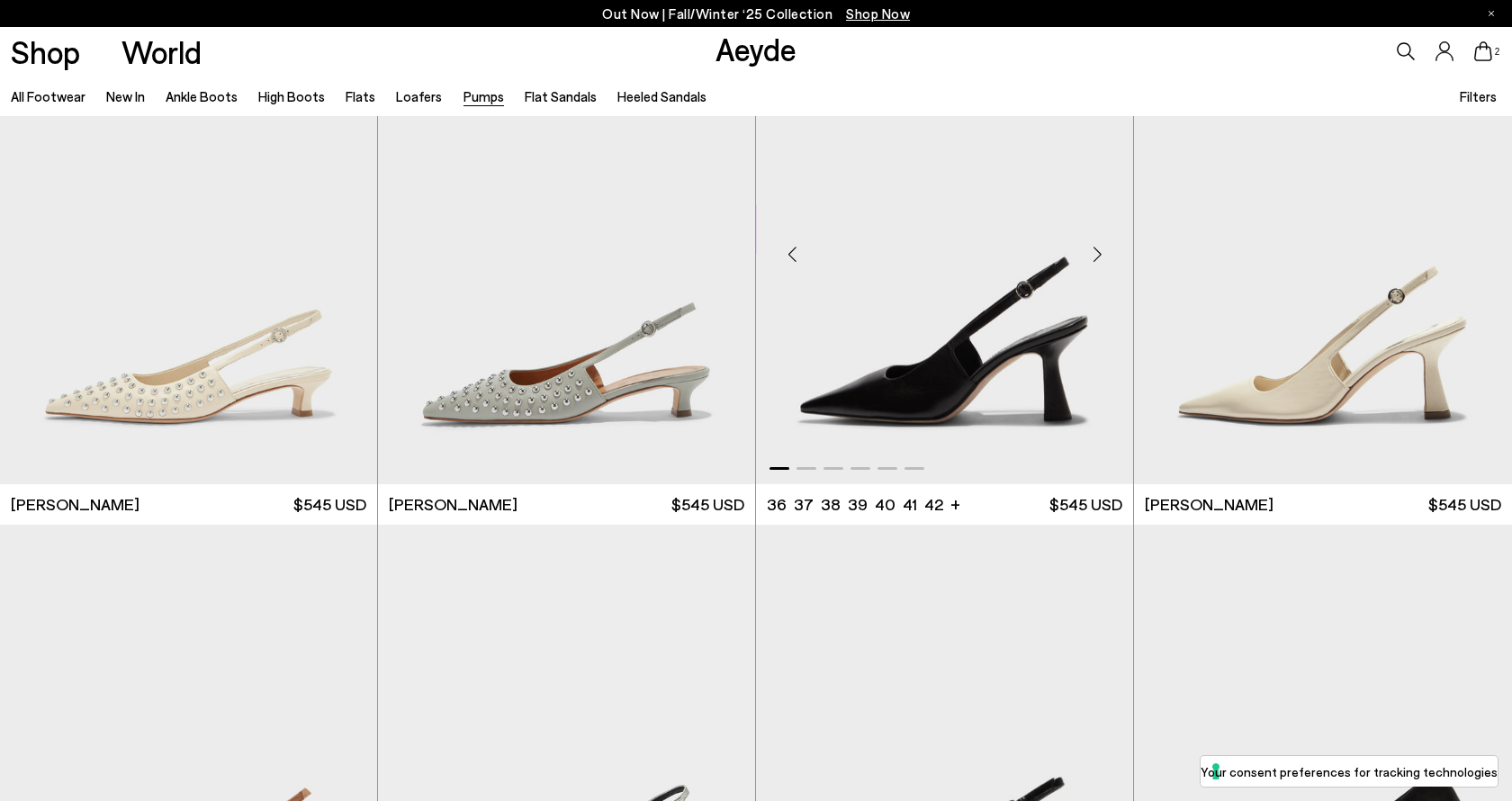
click at [1101, 262] on div "Next slide" at bounding box center [1097, 253] width 54 height 54
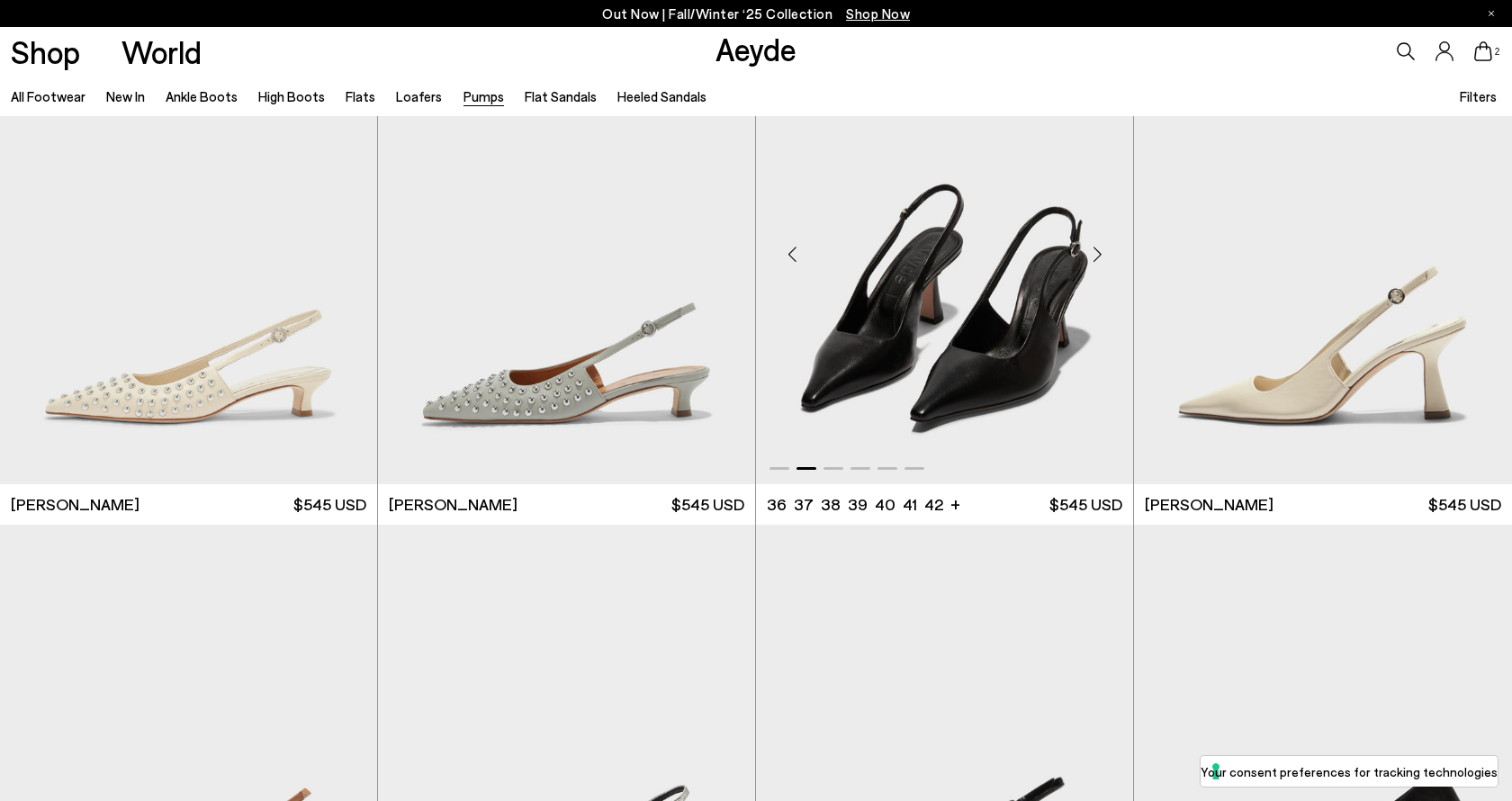
click at [1101, 262] on div "Next slide" at bounding box center [1097, 253] width 54 height 54
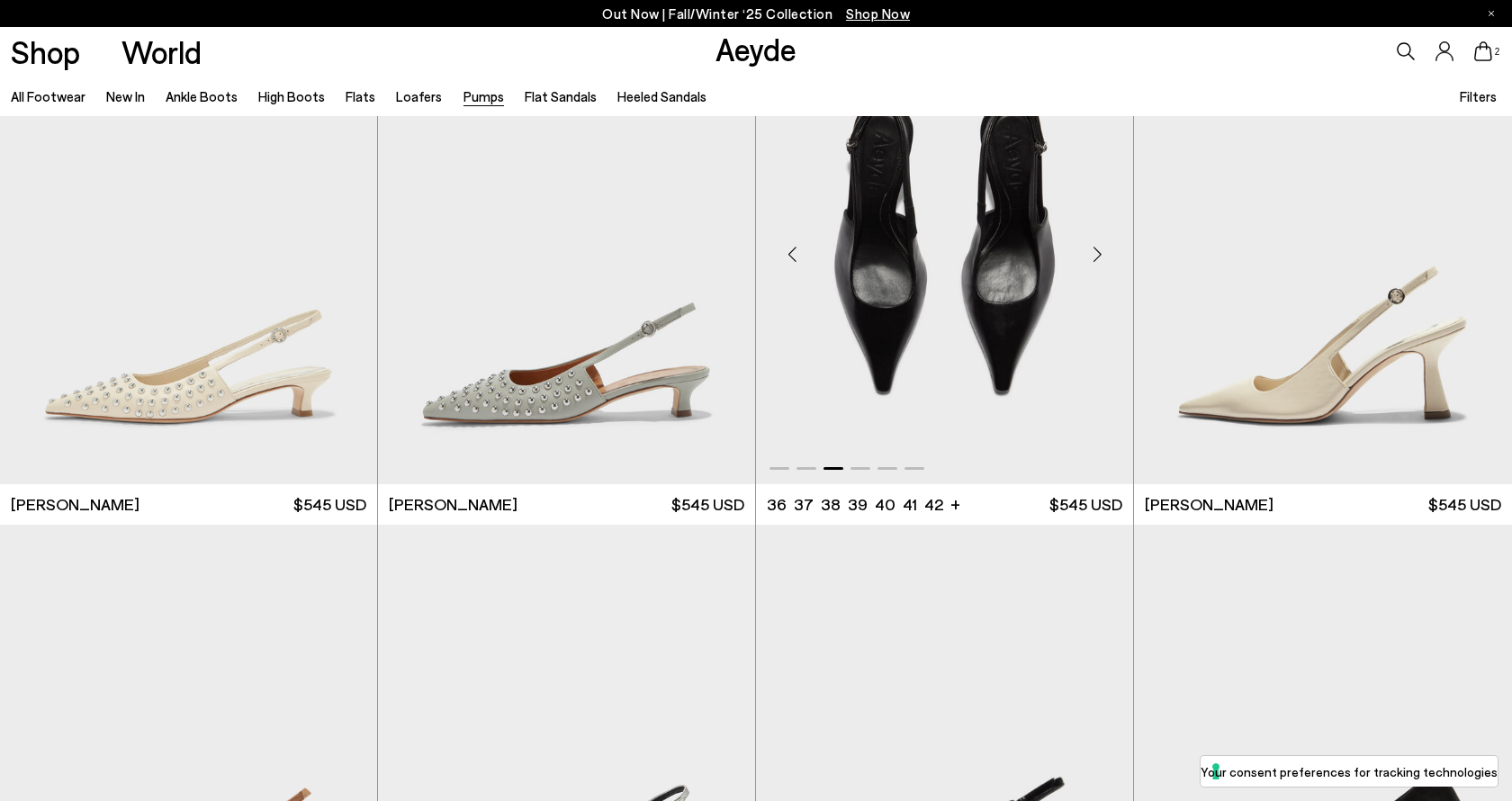
click at [1101, 262] on div "Next slide" at bounding box center [1097, 253] width 54 height 54
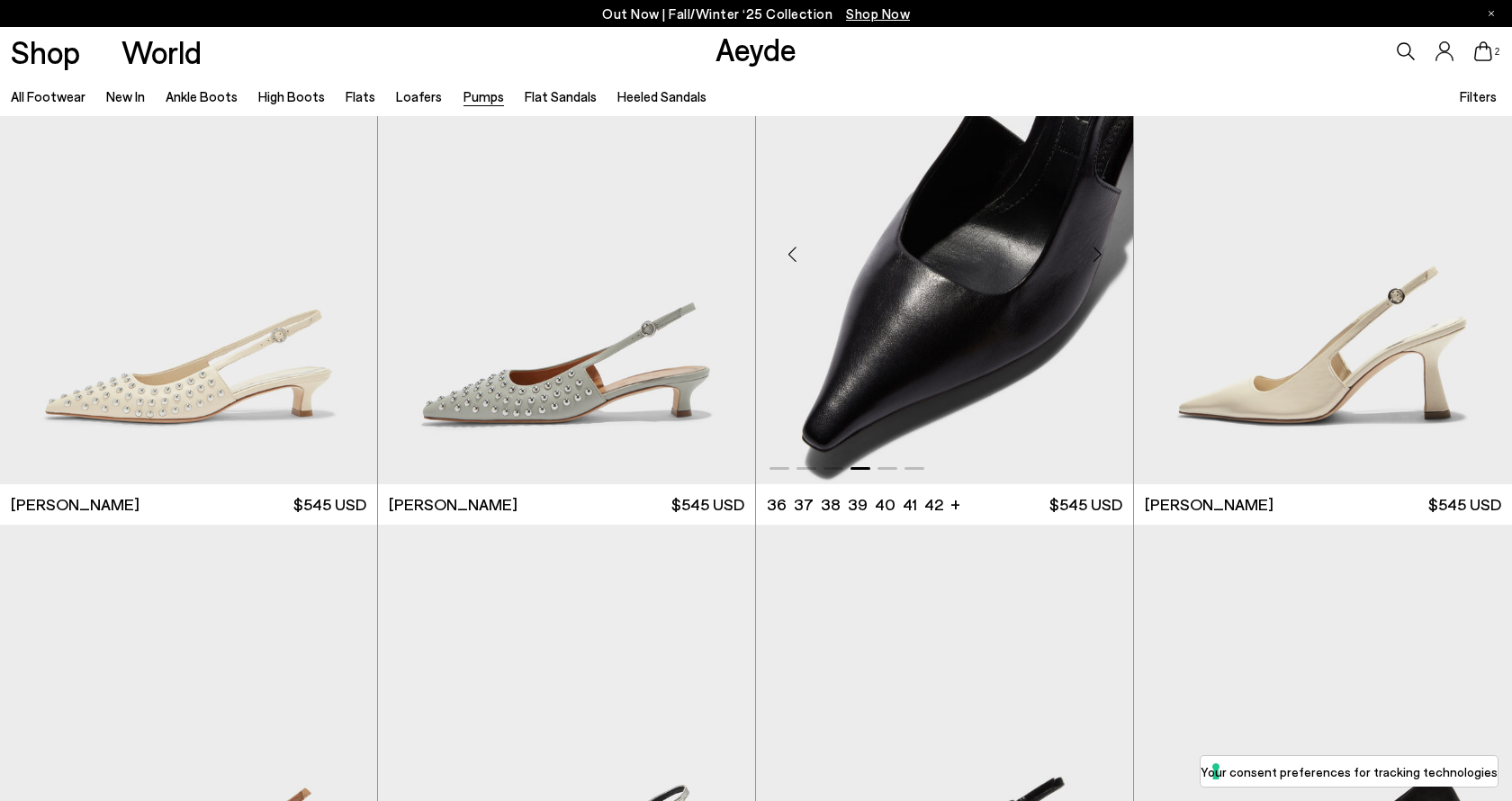
click at [1101, 262] on div "Next slide" at bounding box center [1097, 253] width 54 height 54
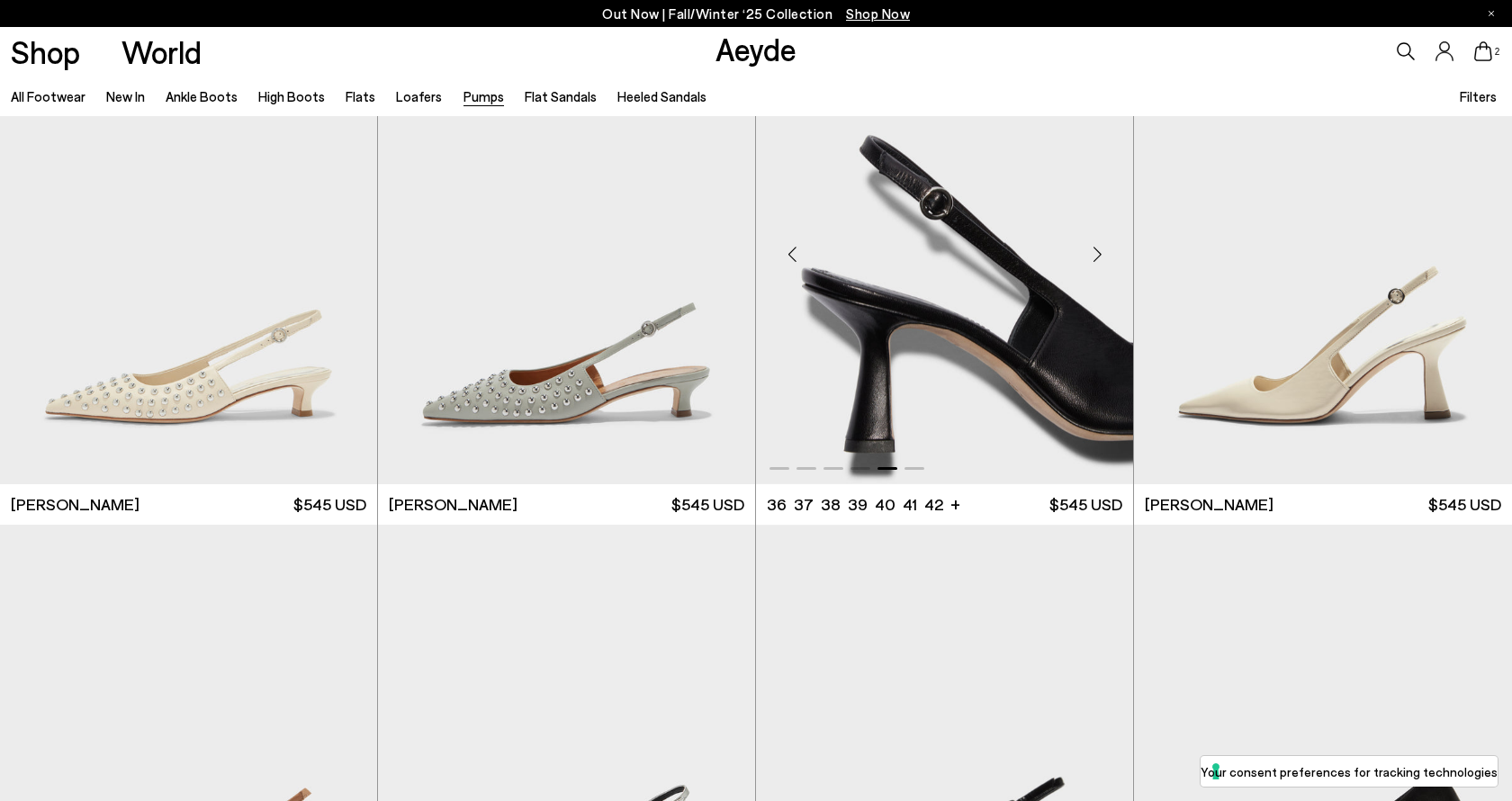
click at [1101, 262] on div "Next slide" at bounding box center [1097, 253] width 54 height 54
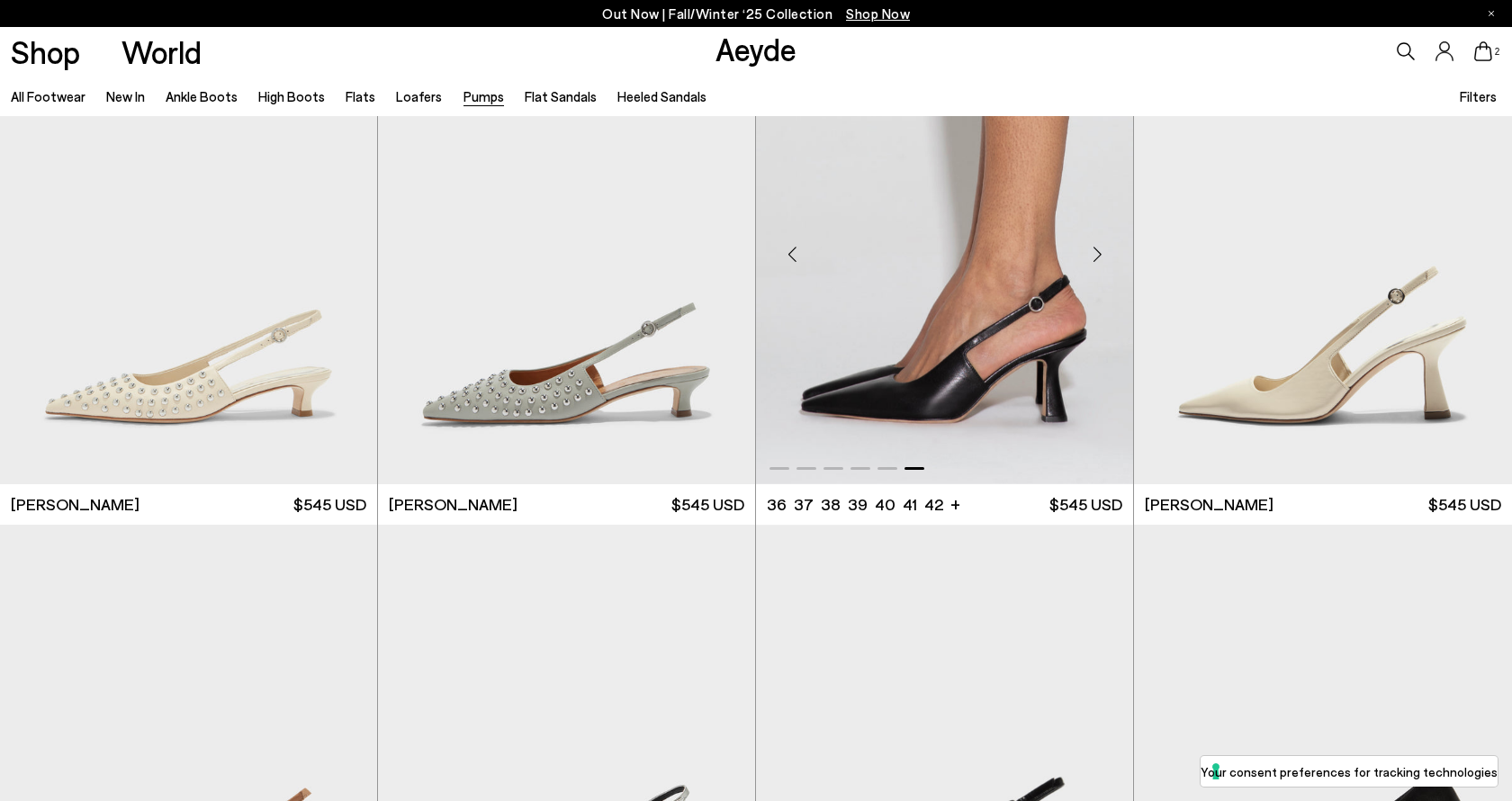
click at [1101, 262] on div "Next slide" at bounding box center [1097, 253] width 54 height 54
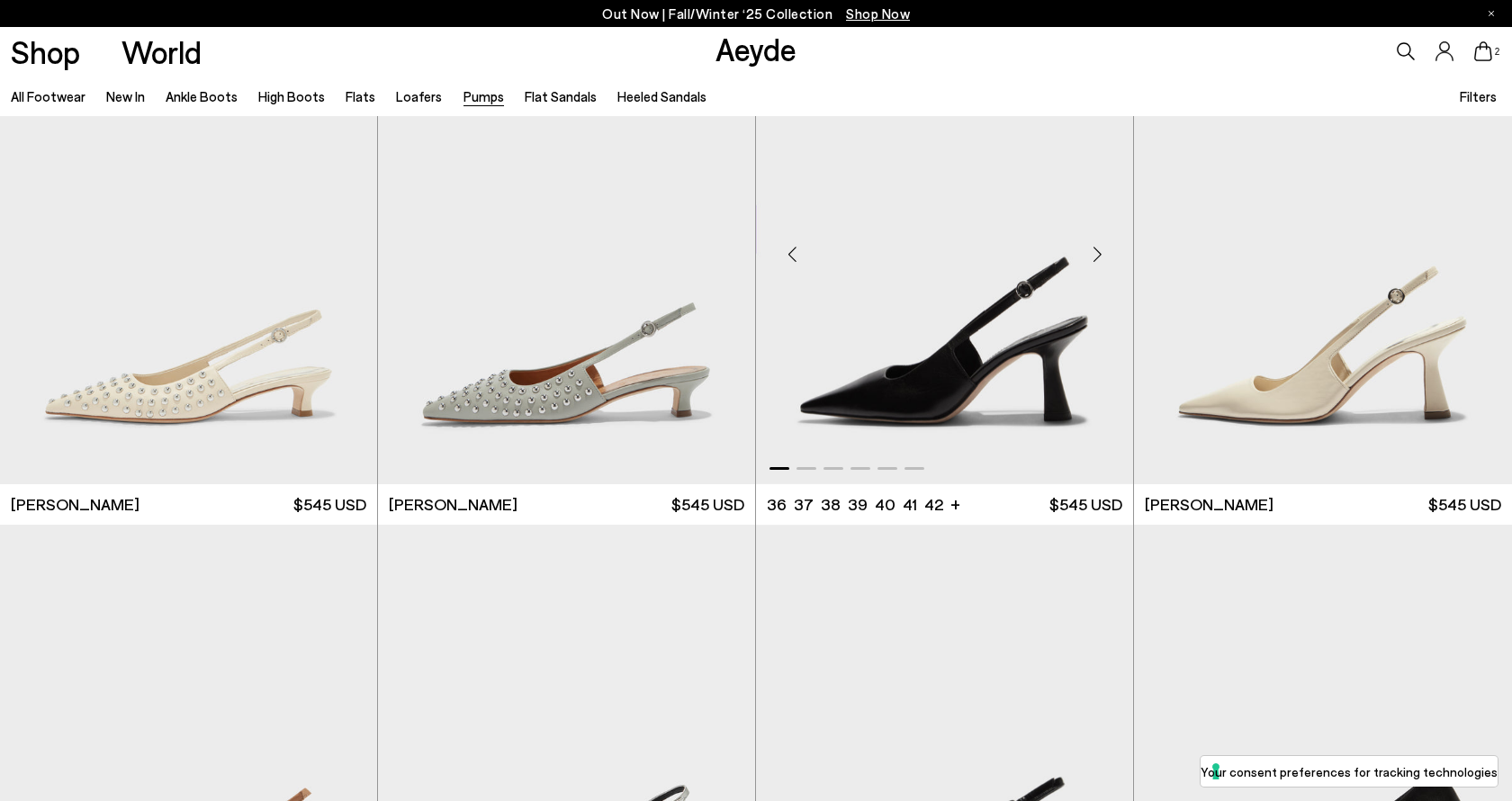
click at [1101, 262] on div "Next slide" at bounding box center [1097, 253] width 54 height 54
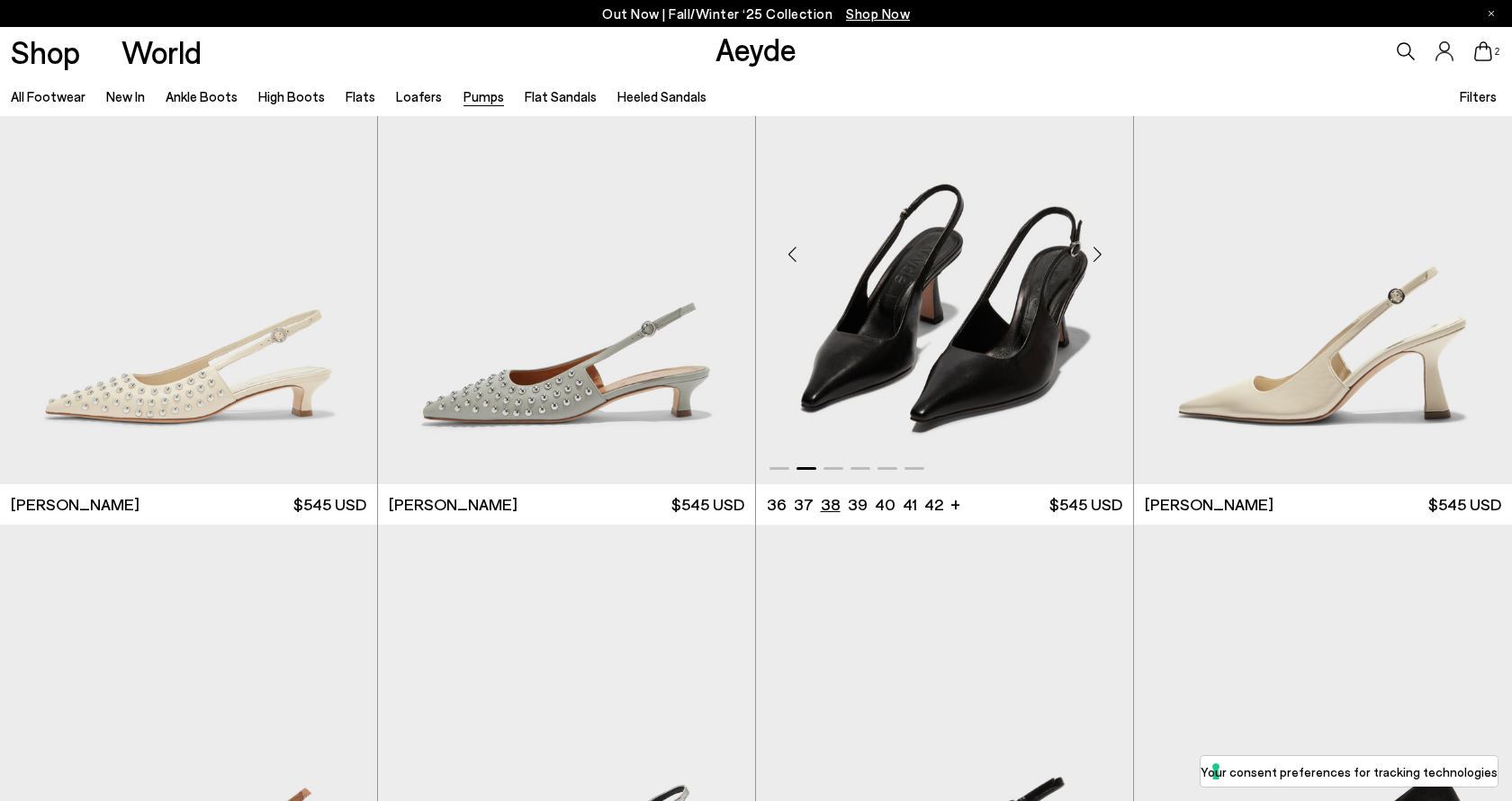
click at [835, 495] on li "38" at bounding box center [831, 504] width 20 height 23
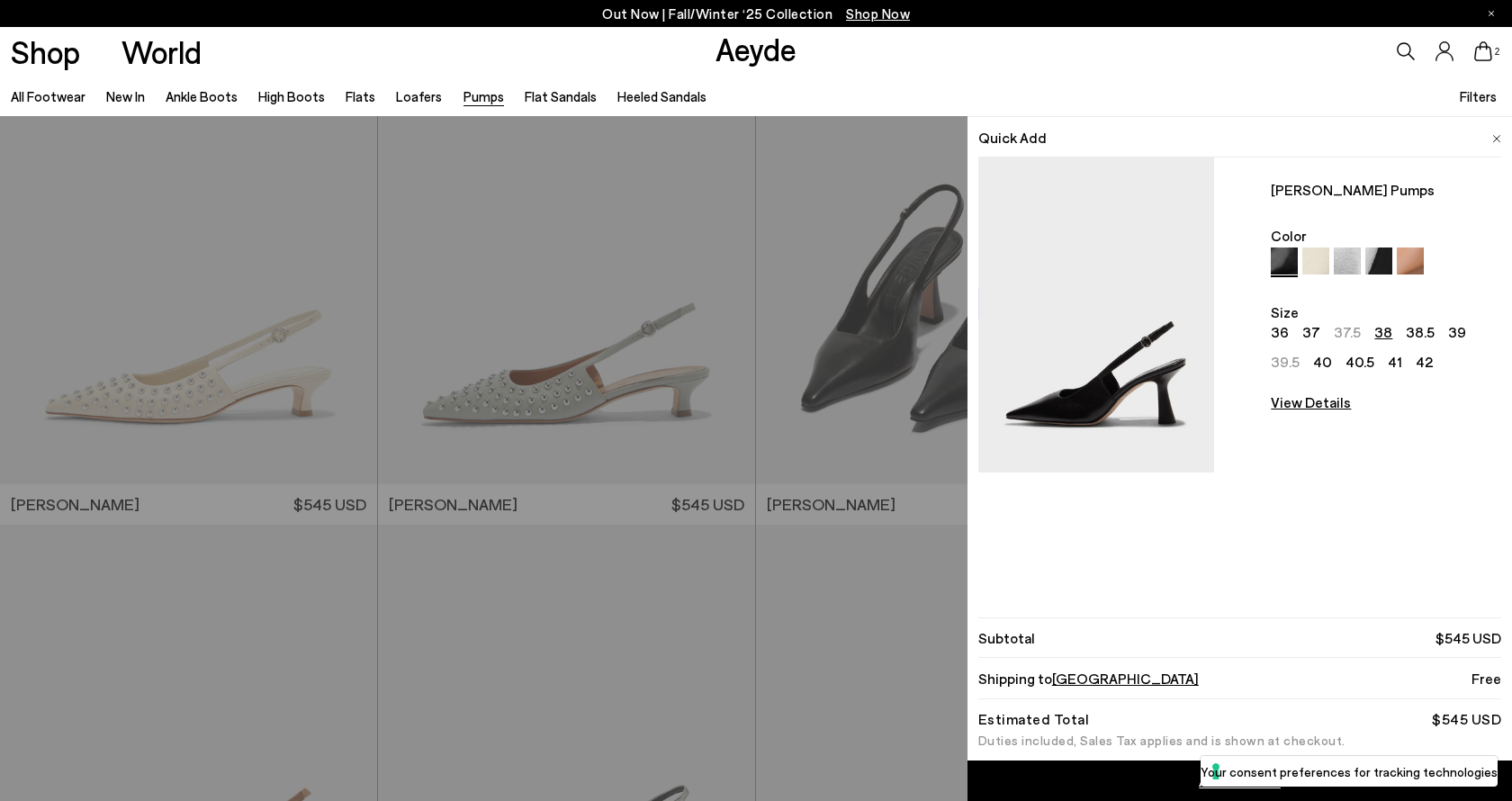
click at [808, 528] on div "Quick Add Fernanda Slingback Pumps Color Size 36 37 37.5 38 38.5 39 39.5 40 40.…" at bounding box center [756, 458] width 1512 height 685
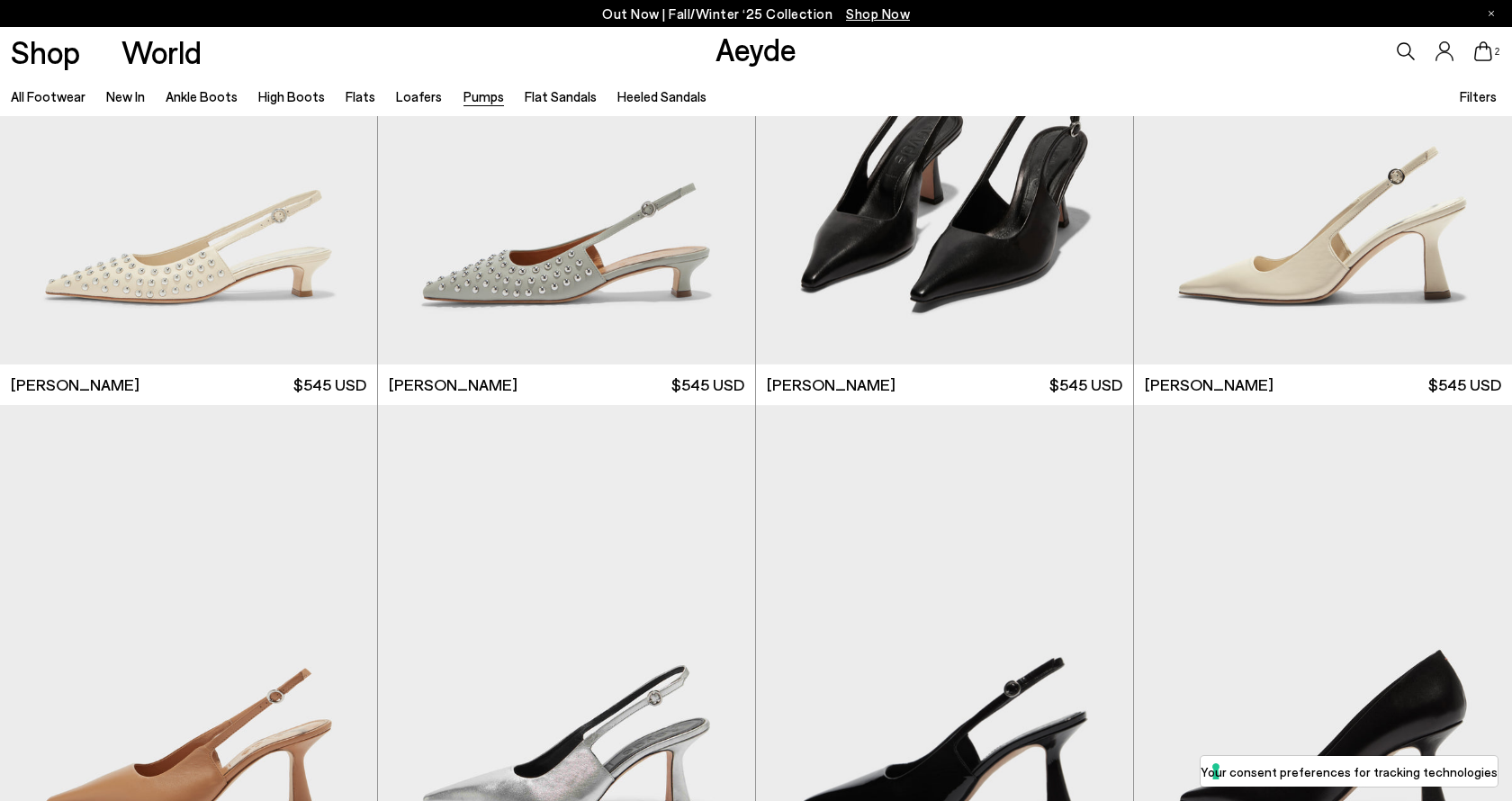
scroll to position [7617, 0]
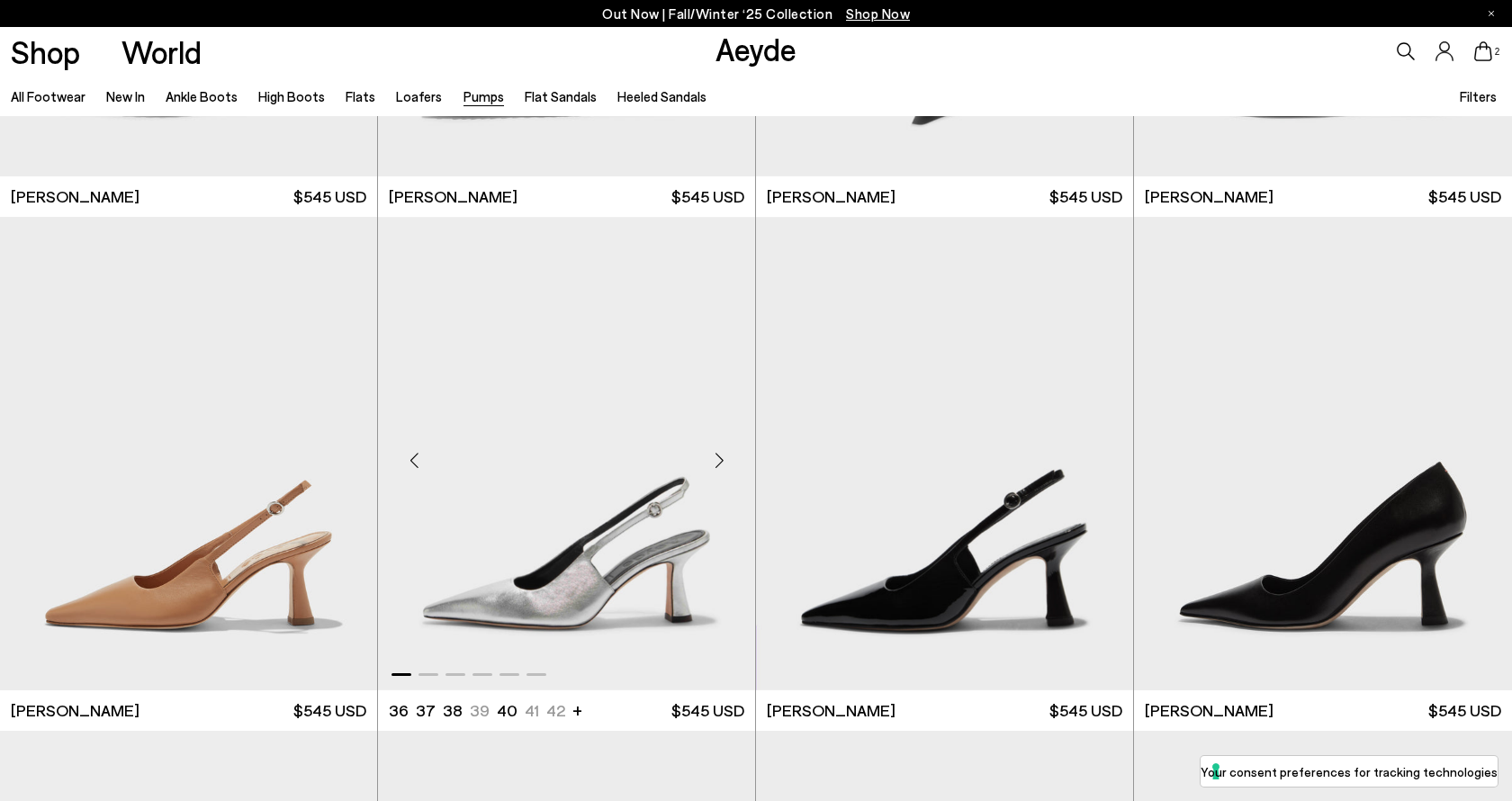
click at [722, 466] on div "Next slide" at bounding box center [719, 461] width 54 height 54
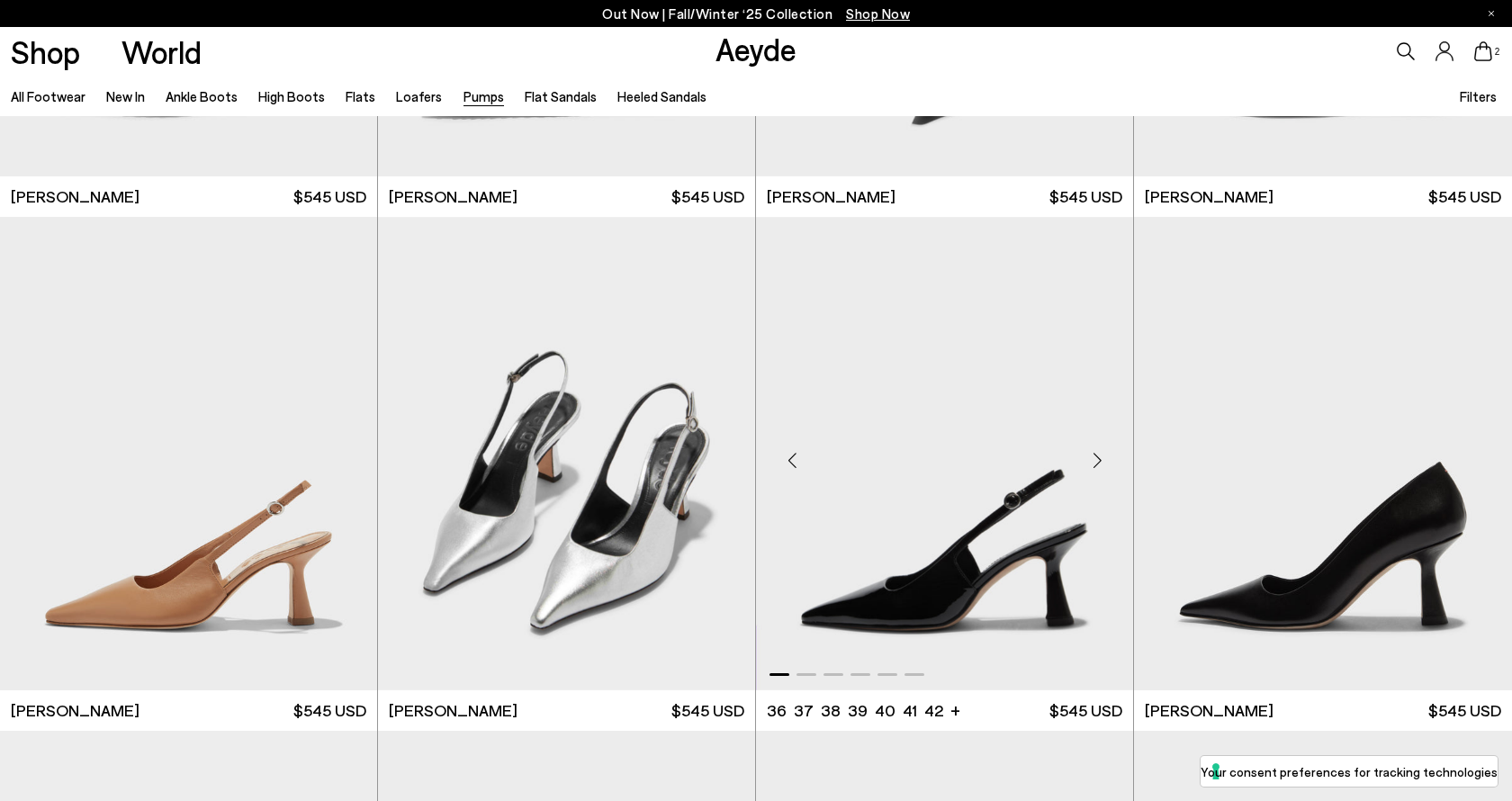
click at [1093, 457] on div "Next slide" at bounding box center [1097, 461] width 54 height 54
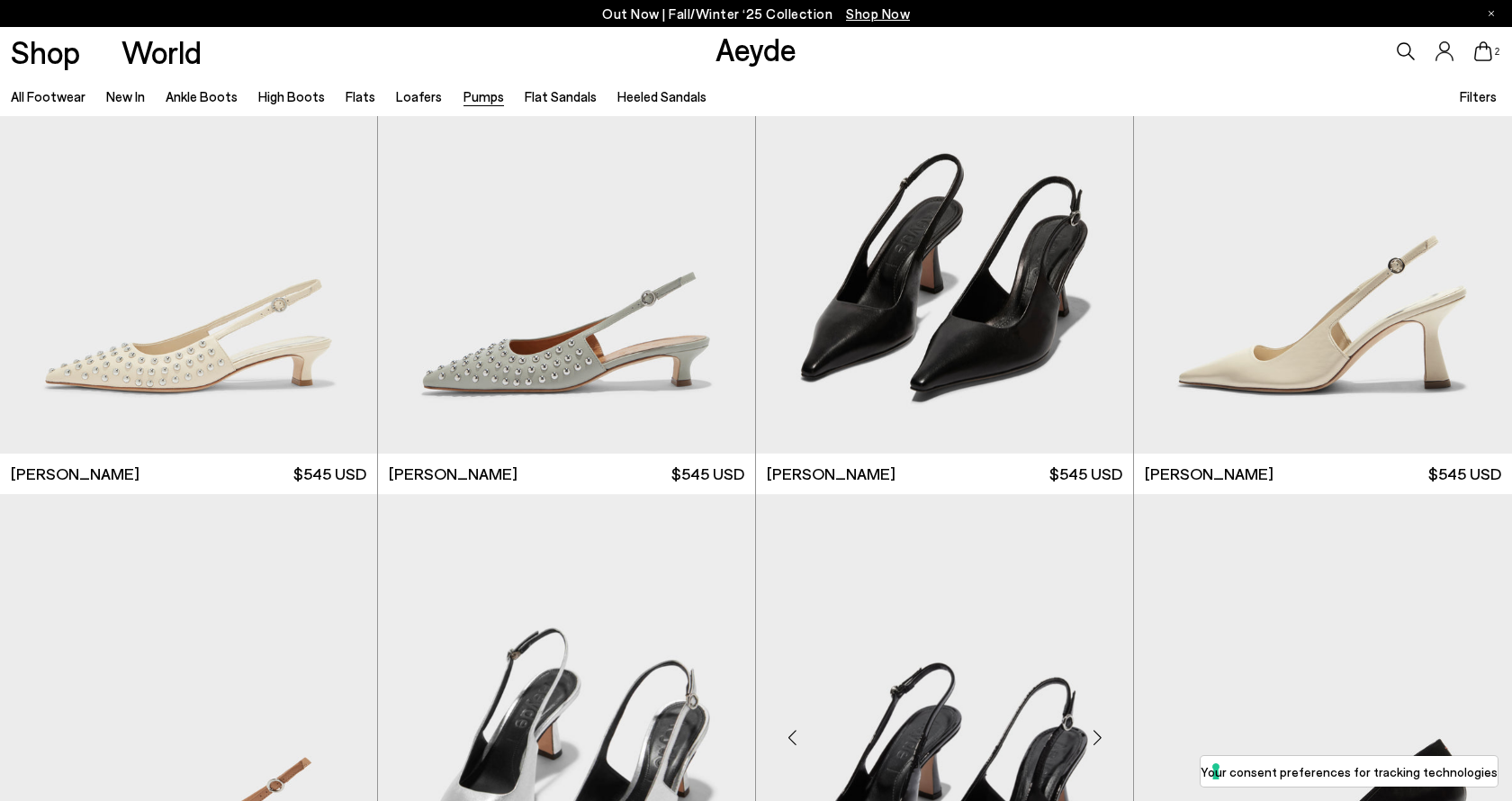
scroll to position [7298, 0]
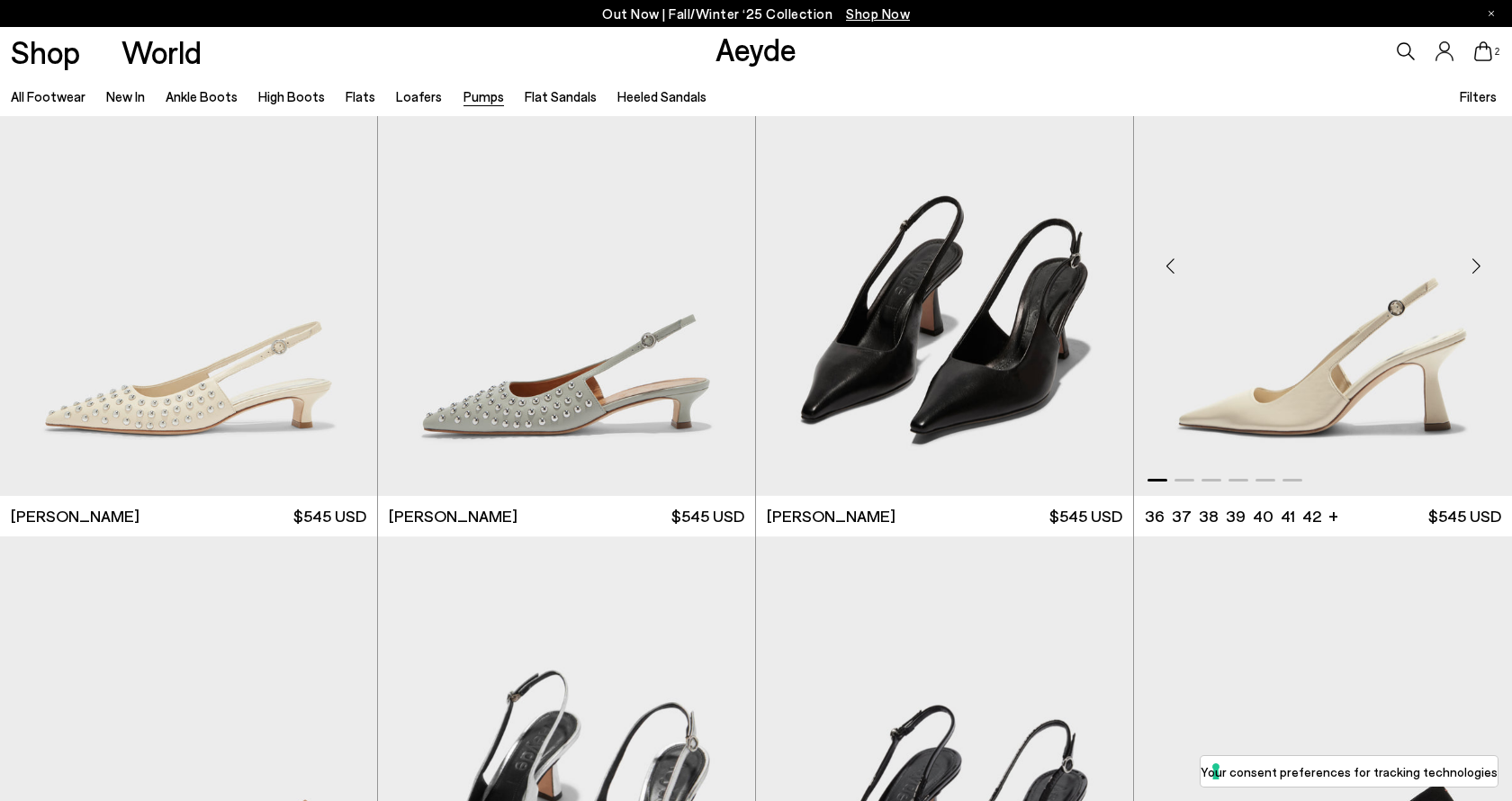
click at [1479, 267] on div "Next slide" at bounding box center [1476, 265] width 54 height 54
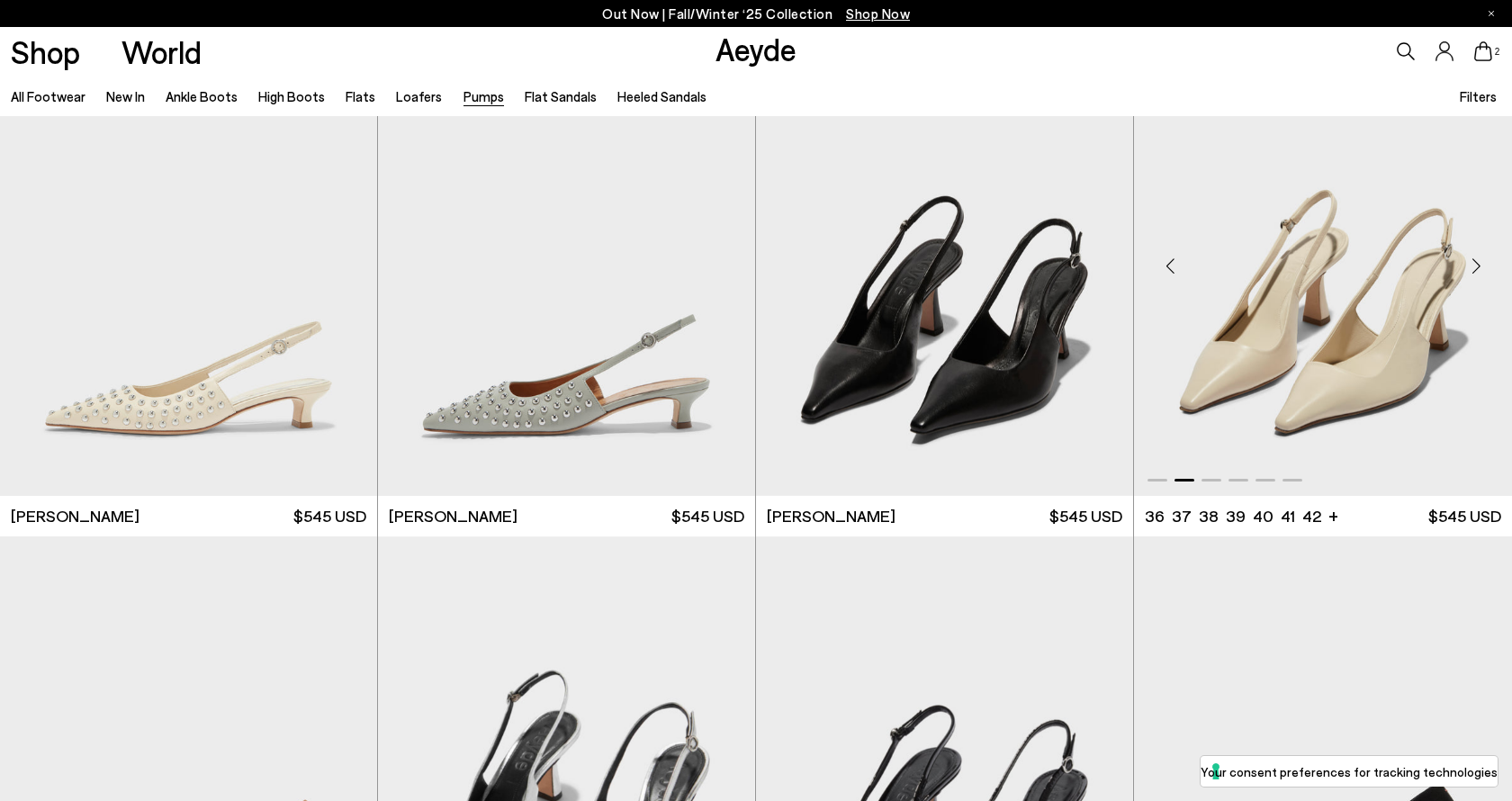
click at [1479, 267] on div "Next slide" at bounding box center [1476, 265] width 54 height 54
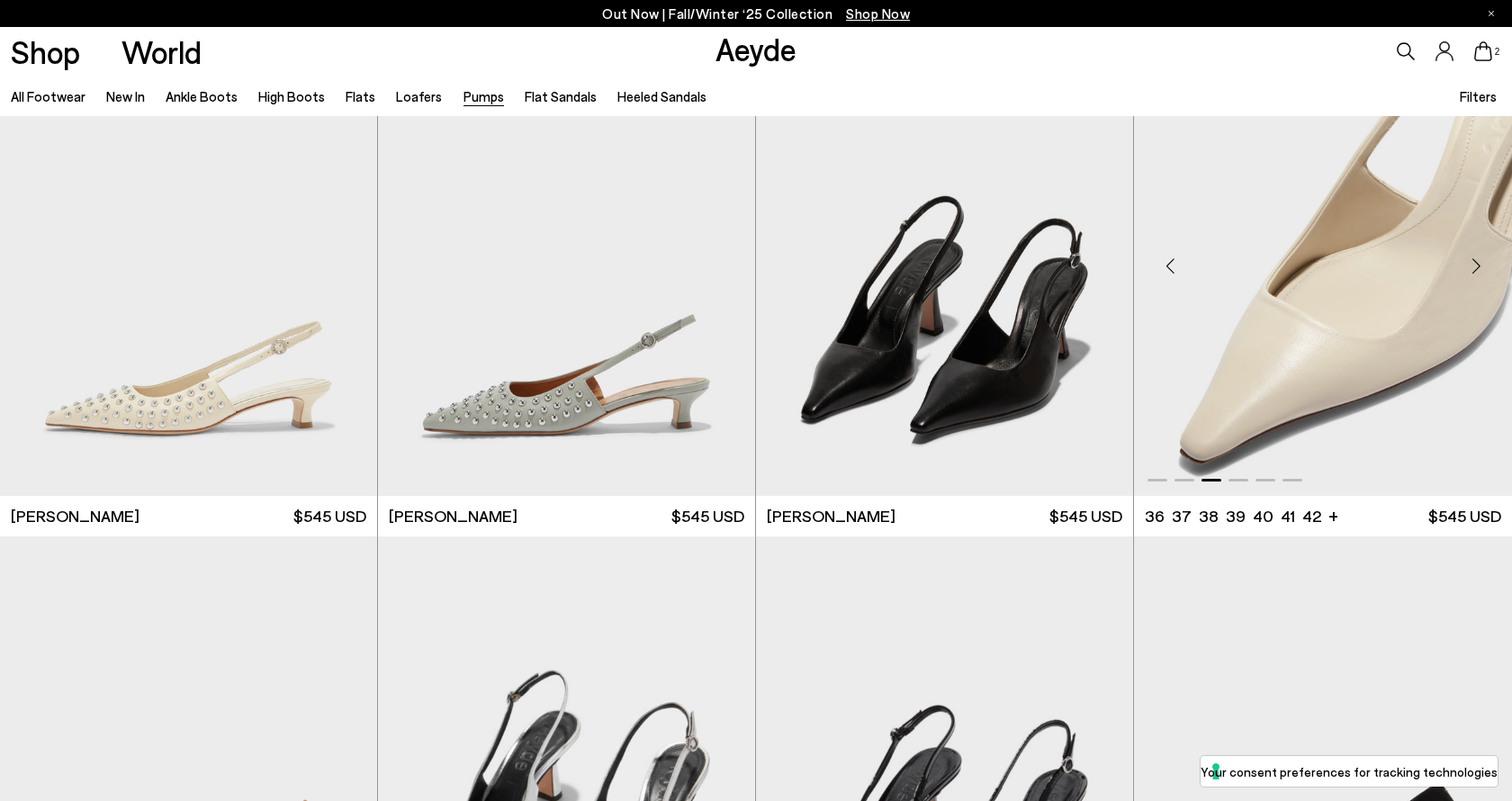
click at [1479, 267] on div "Next slide" at bounding box center [1476, 265] width 54 height 54
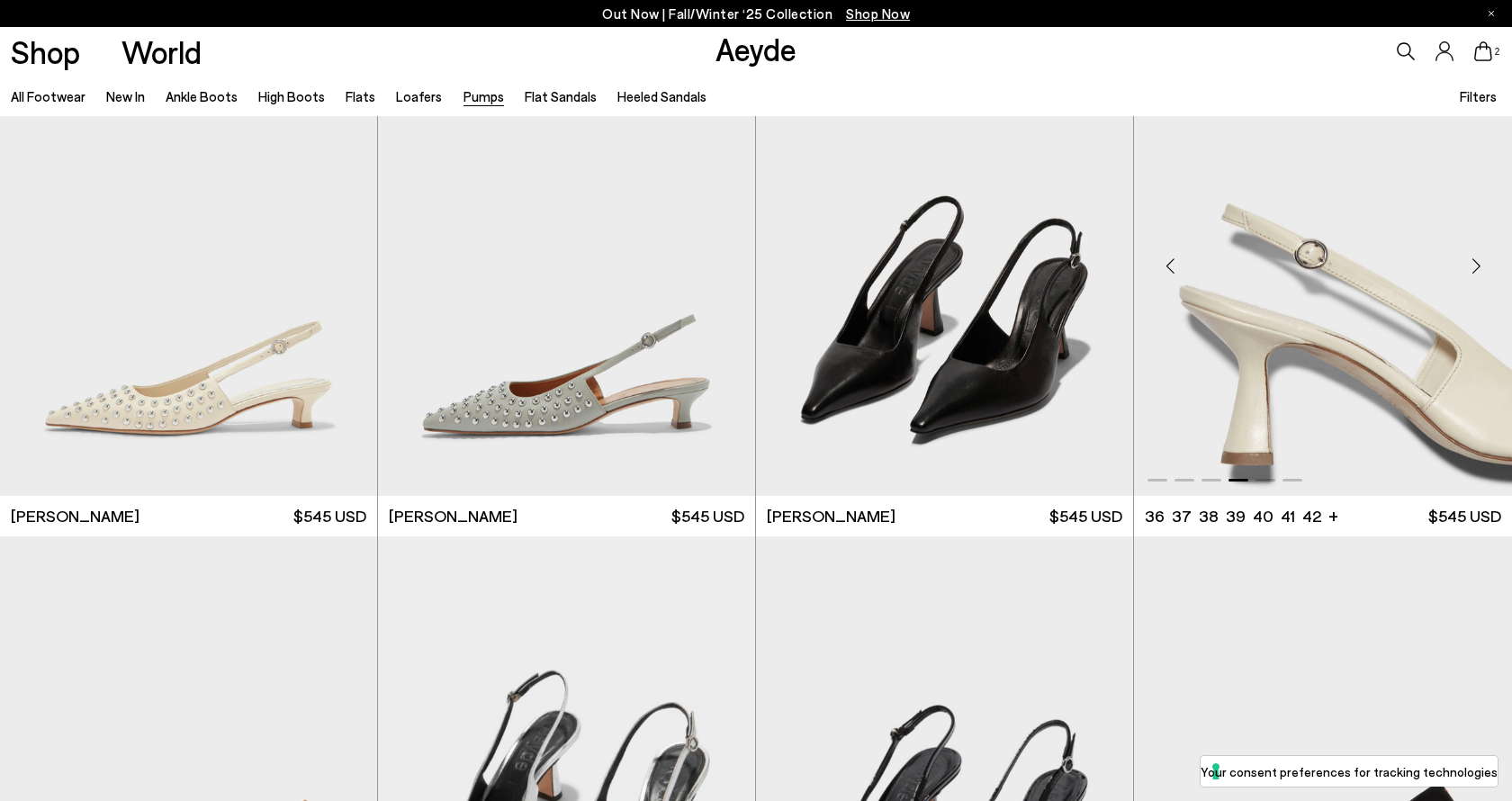
click at [1479, 267] on div "Next slide" at bounding box center [1476, 265] width 54 height 54
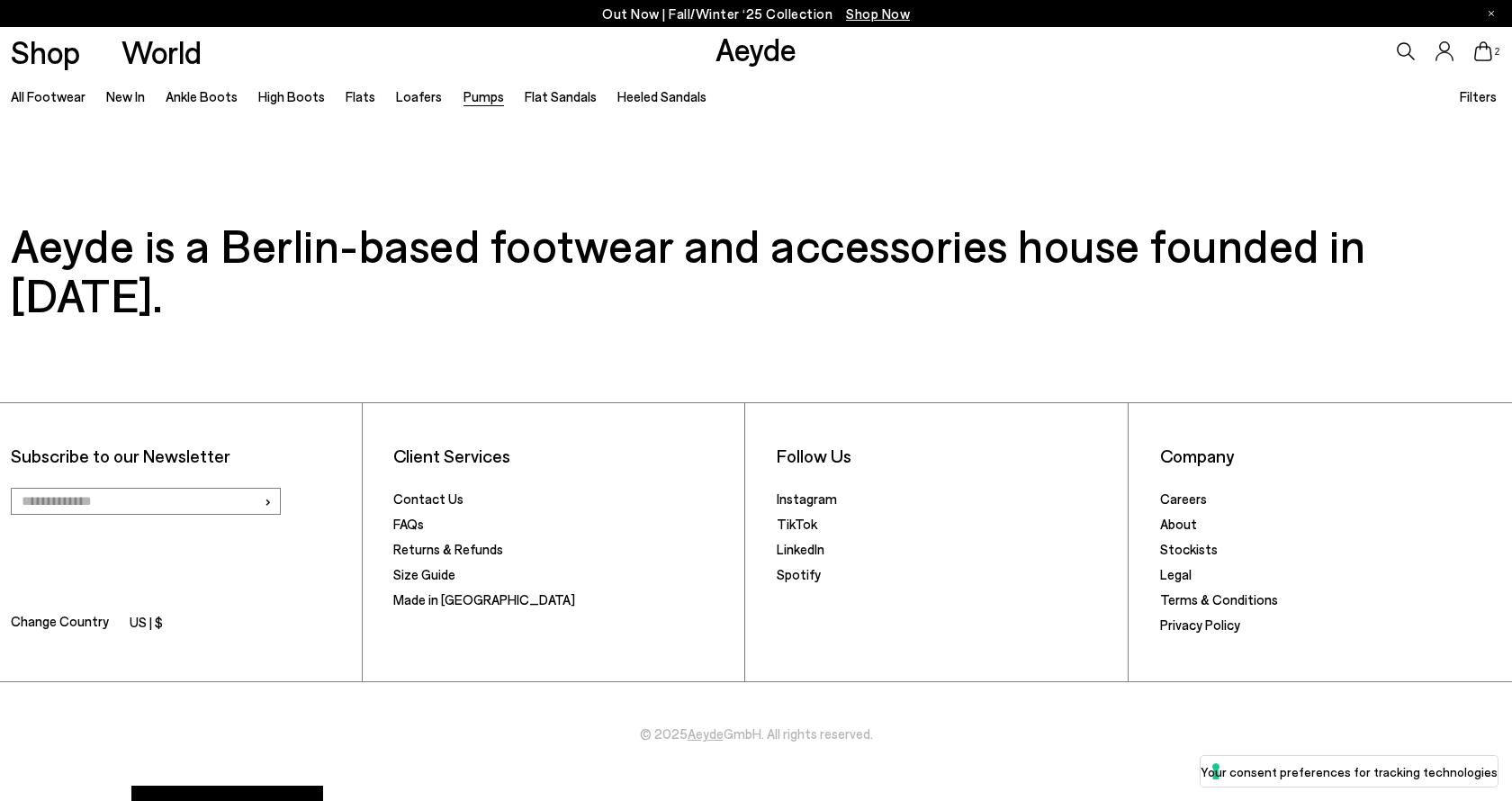
scroll to position [9787, 0]
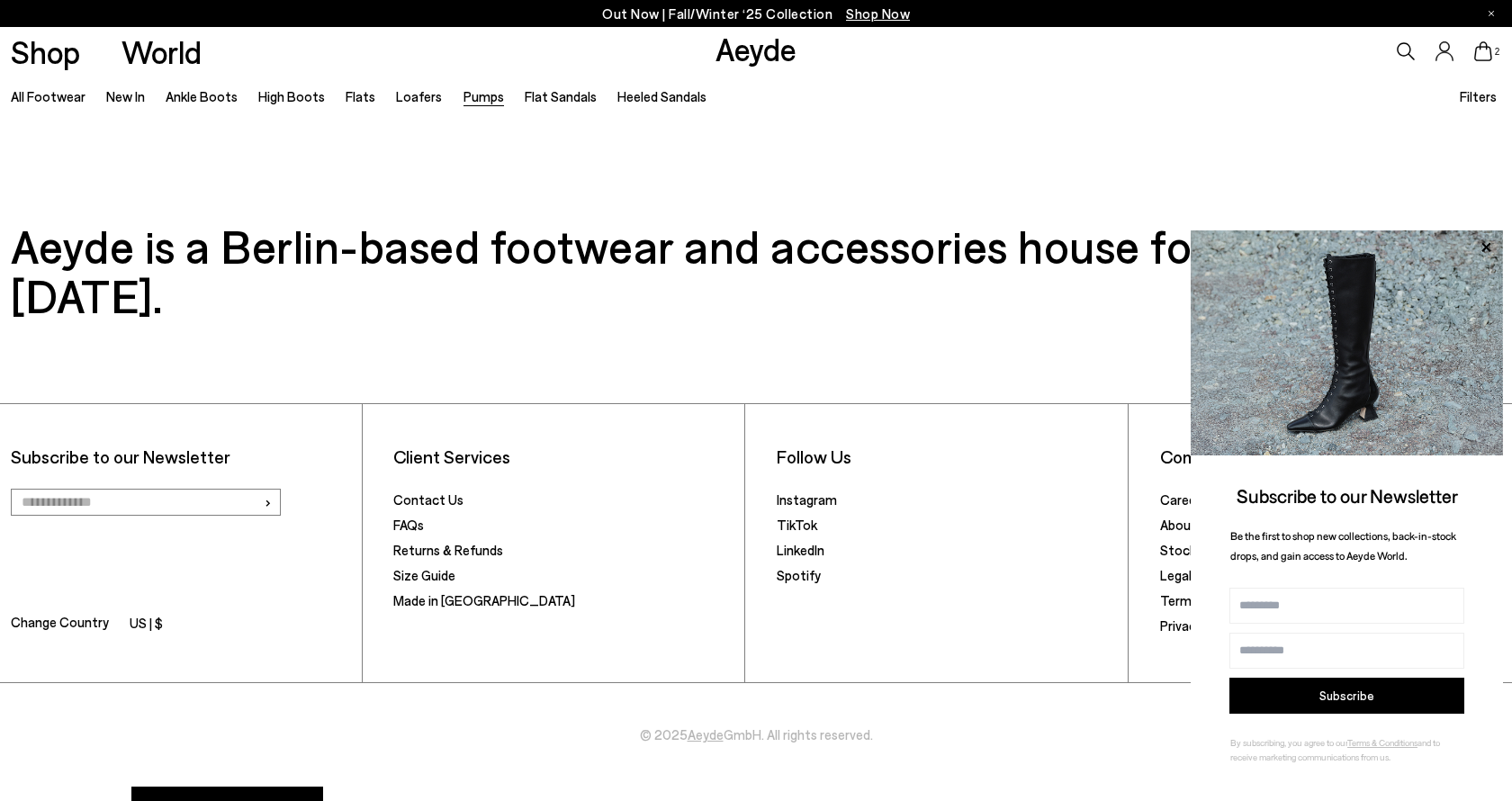
click at [1487, 60] on icon at bounding box center [1484, 52] width 18 height 20
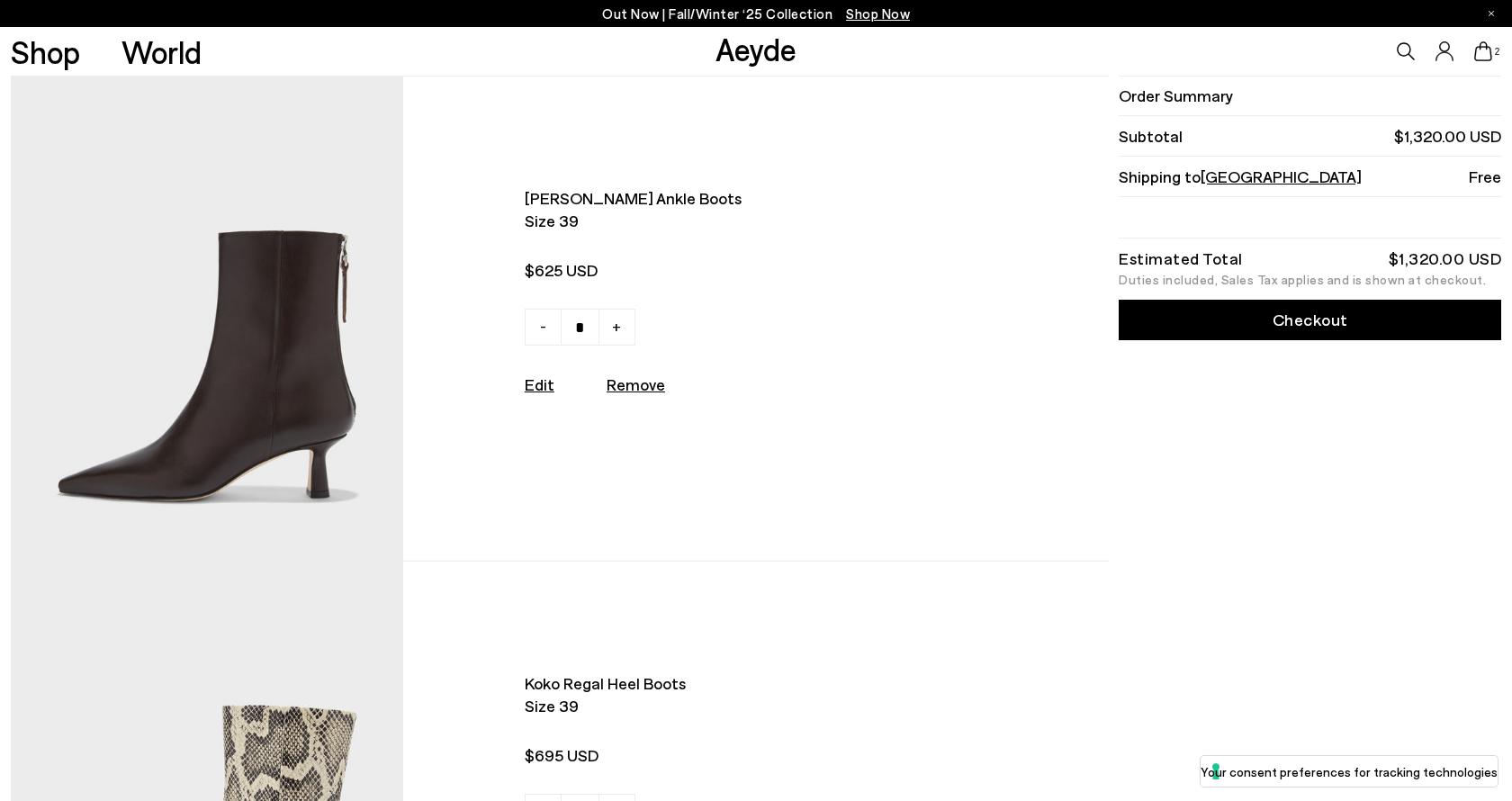
click at [354, 329] on img at bounding box center [207, 318] width 393 height 484
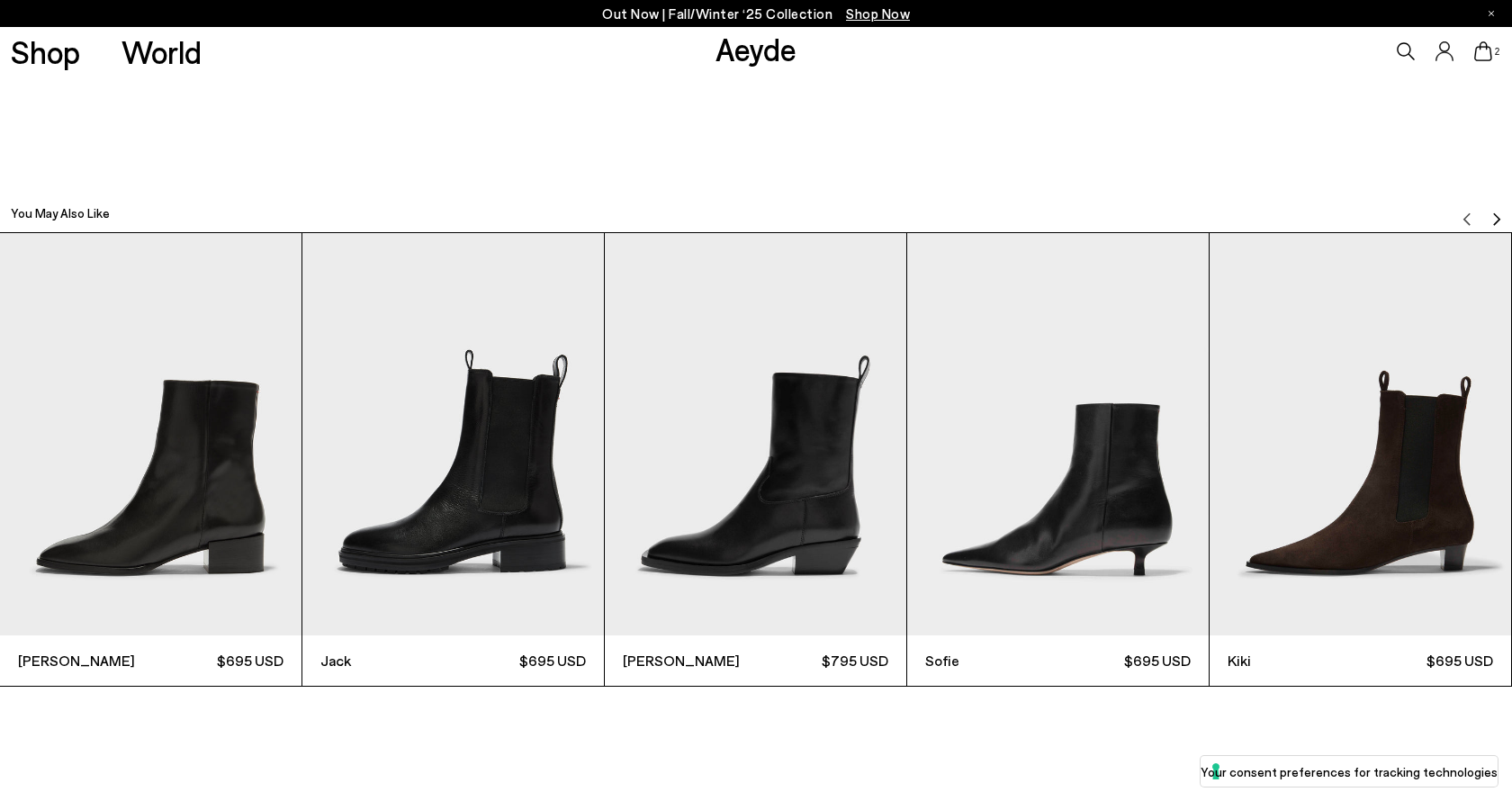
scroll to position [4284, 0]
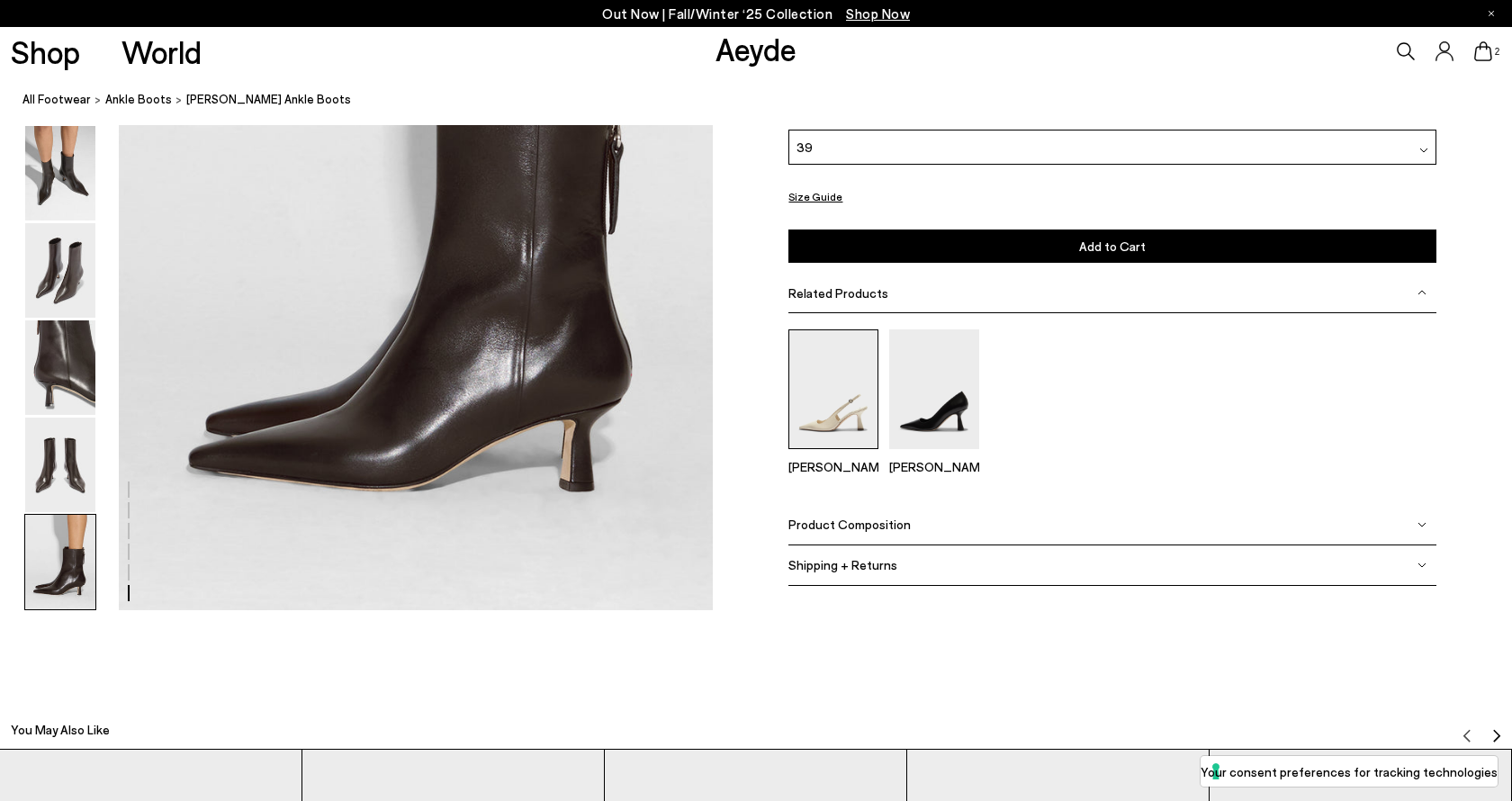
click at [826, 399] on img at bounding box center [833, 389] width 90 height 120
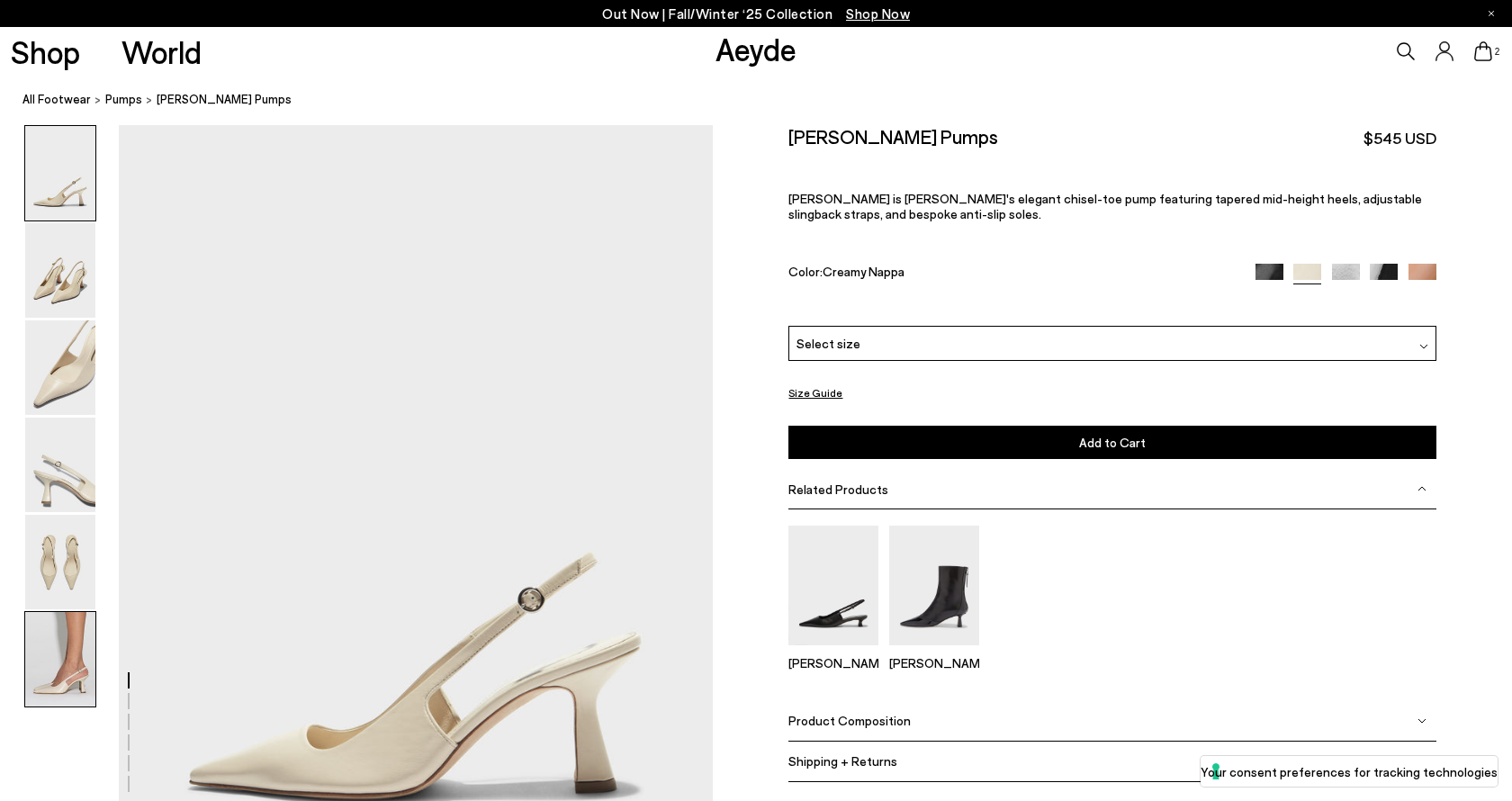
click at [65, 668] on img at bounding box center [60, 659] width 70 height 95
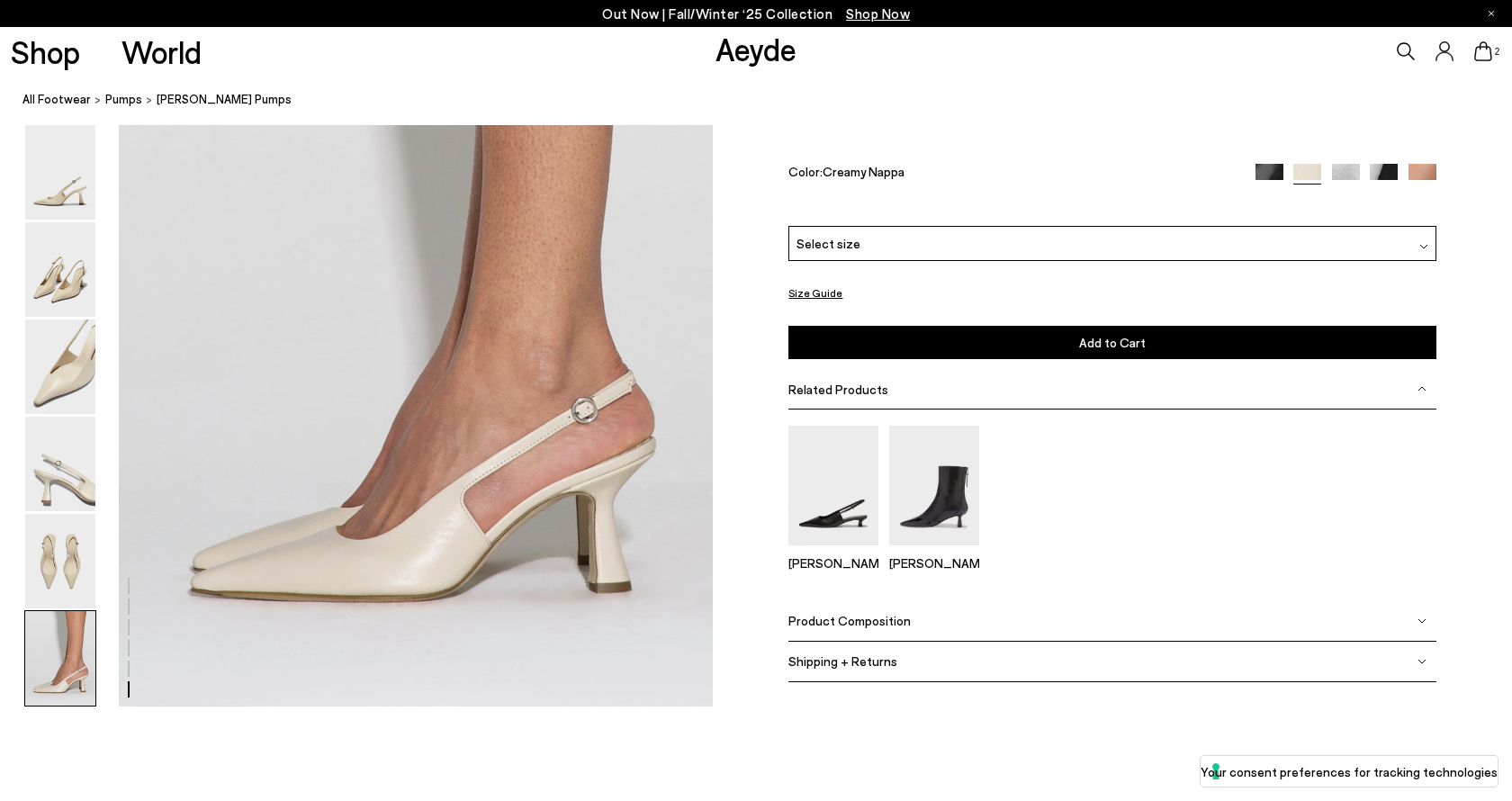
scroll to position [4180, 0]
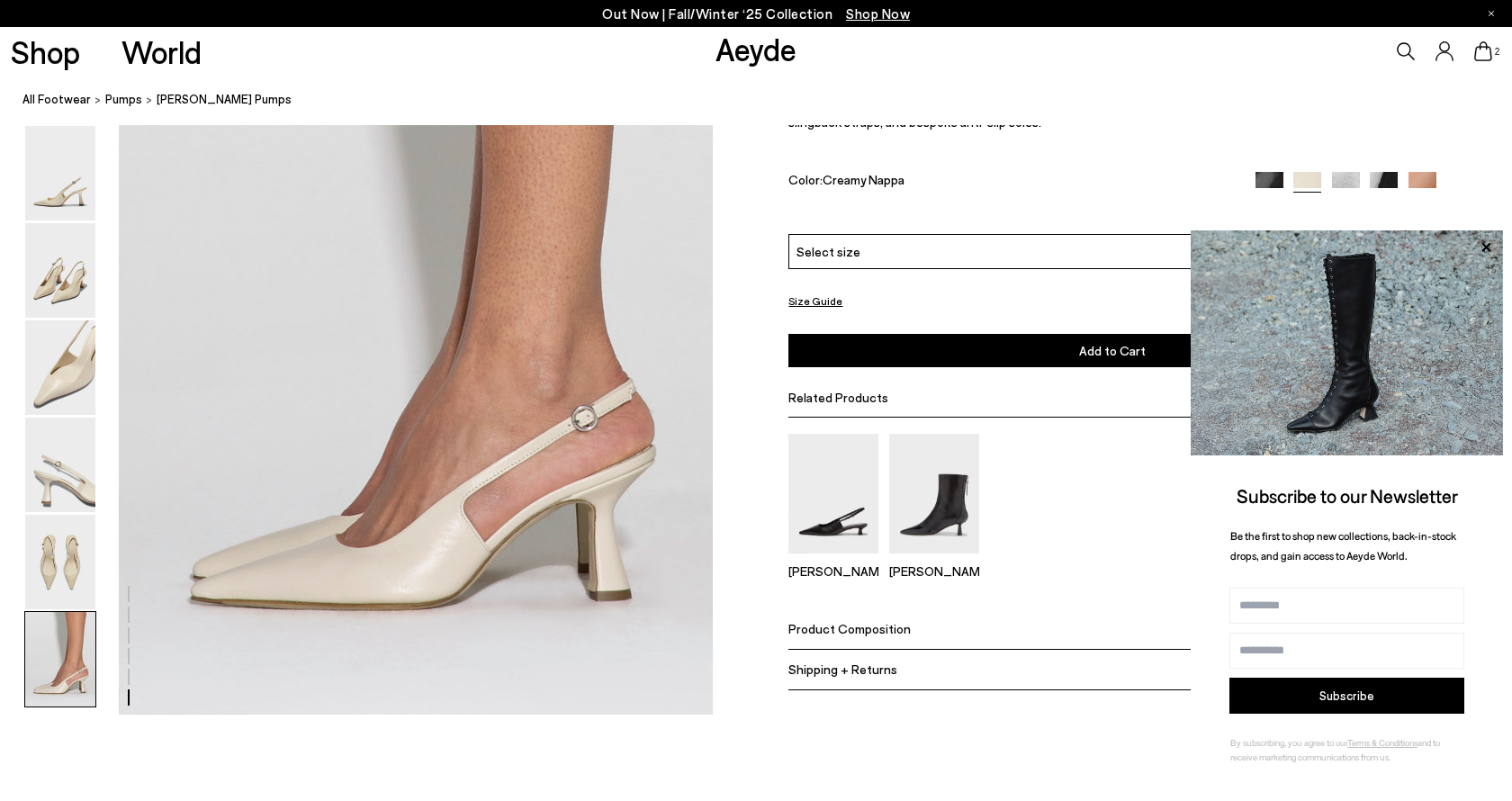
click at [1266, 181] on img at bounding box center [1270, 186] width 28 height 28
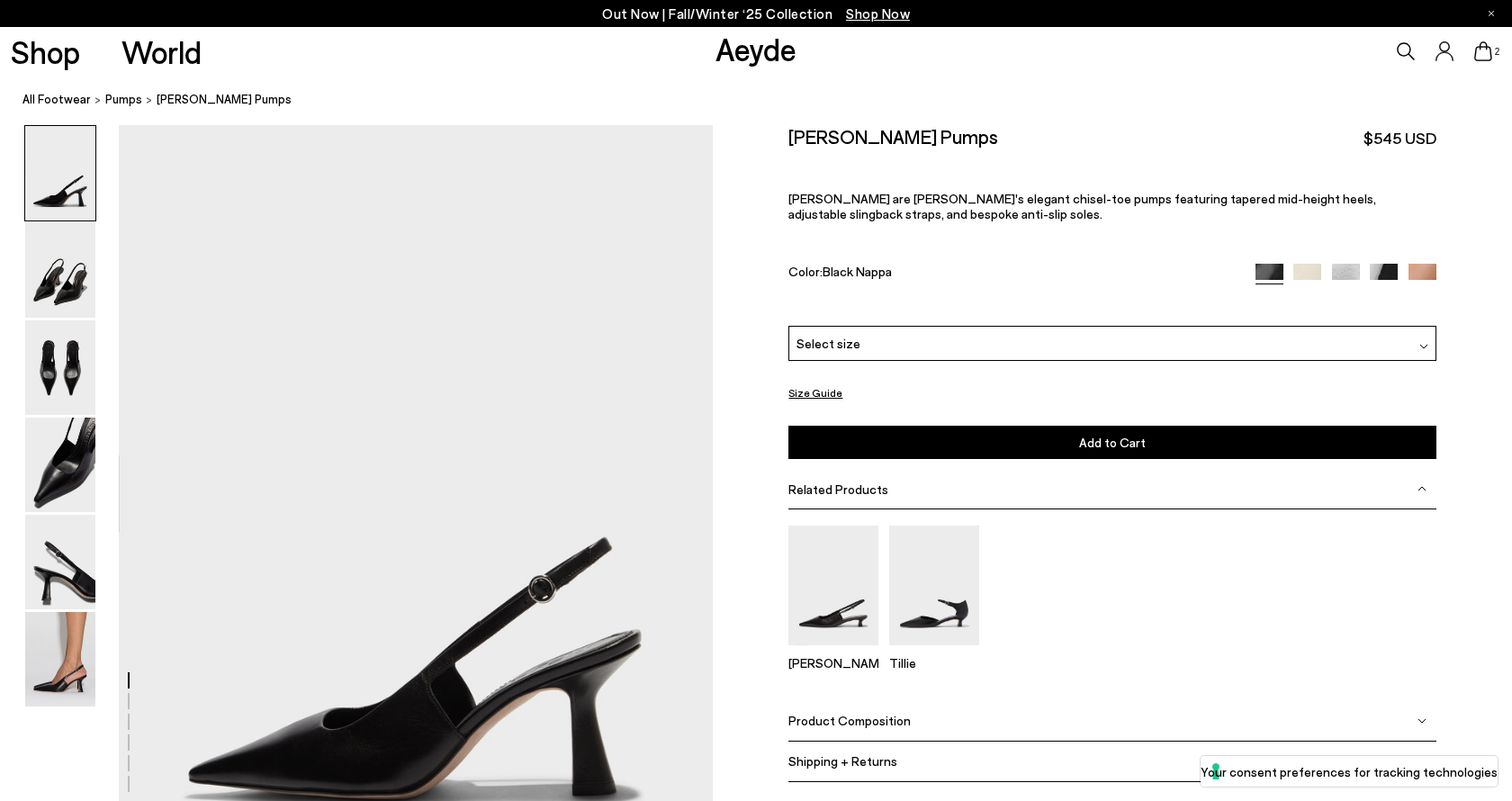
click at [1163, 332] on div "Select size" at bounding box center [1112, 343] width 648 height 35
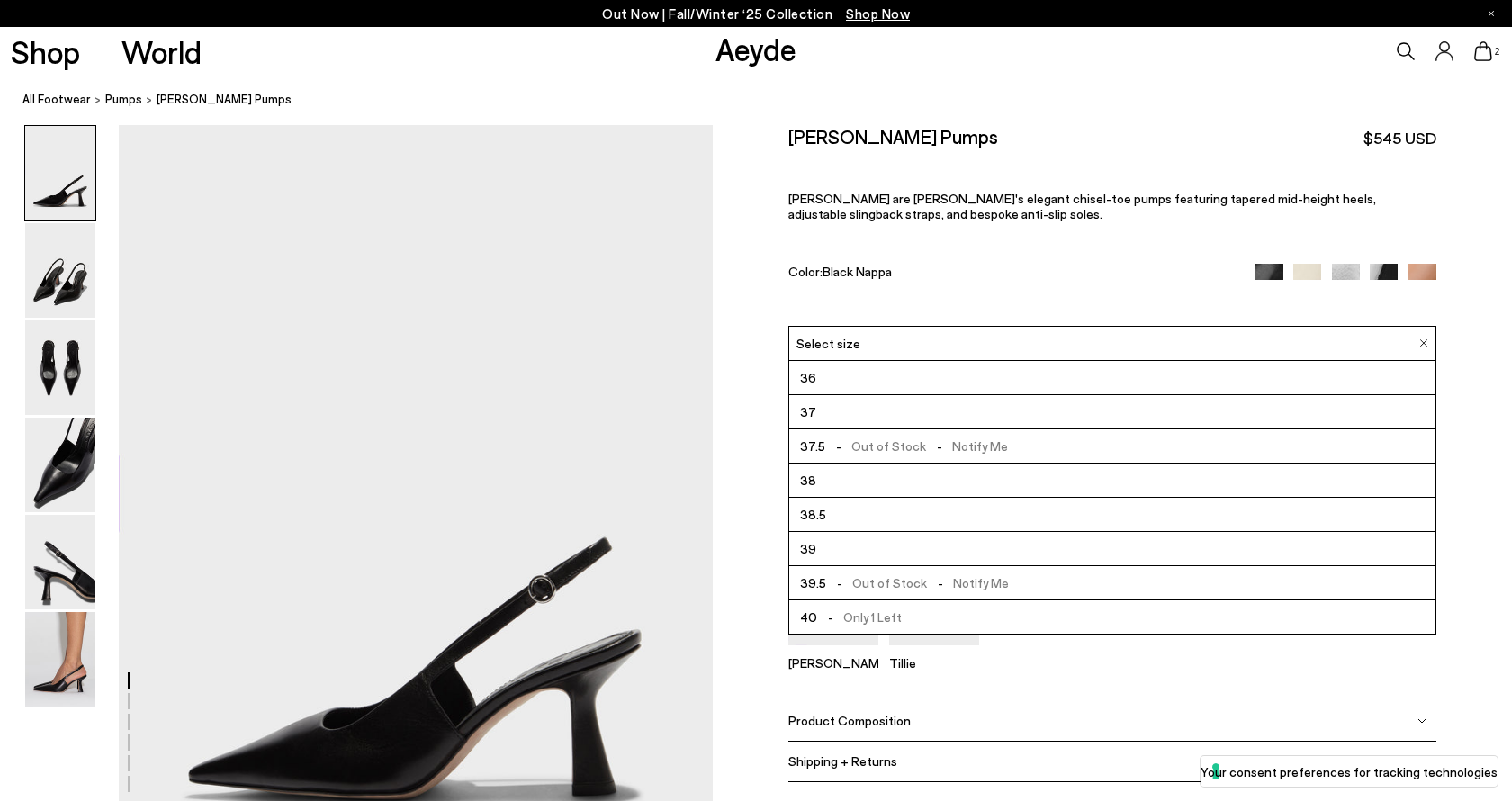
click at [1050, 486] on li "38" at bounding box center [1112, 481] width 646 height 34
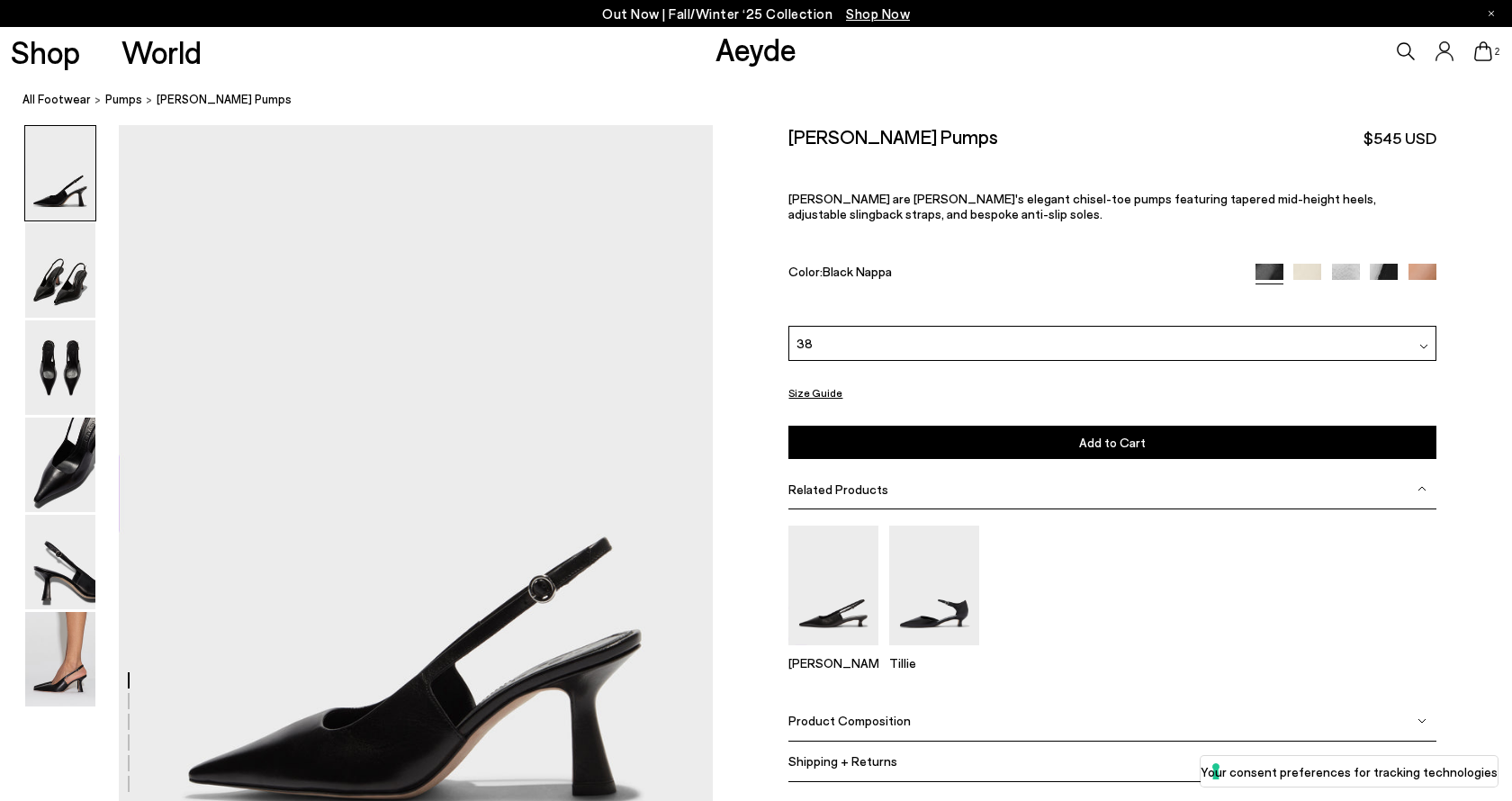
click at [1054, 453] on button "Add to Cart Select a Size First" at bounding box center [1112, 442] width 648 height 33
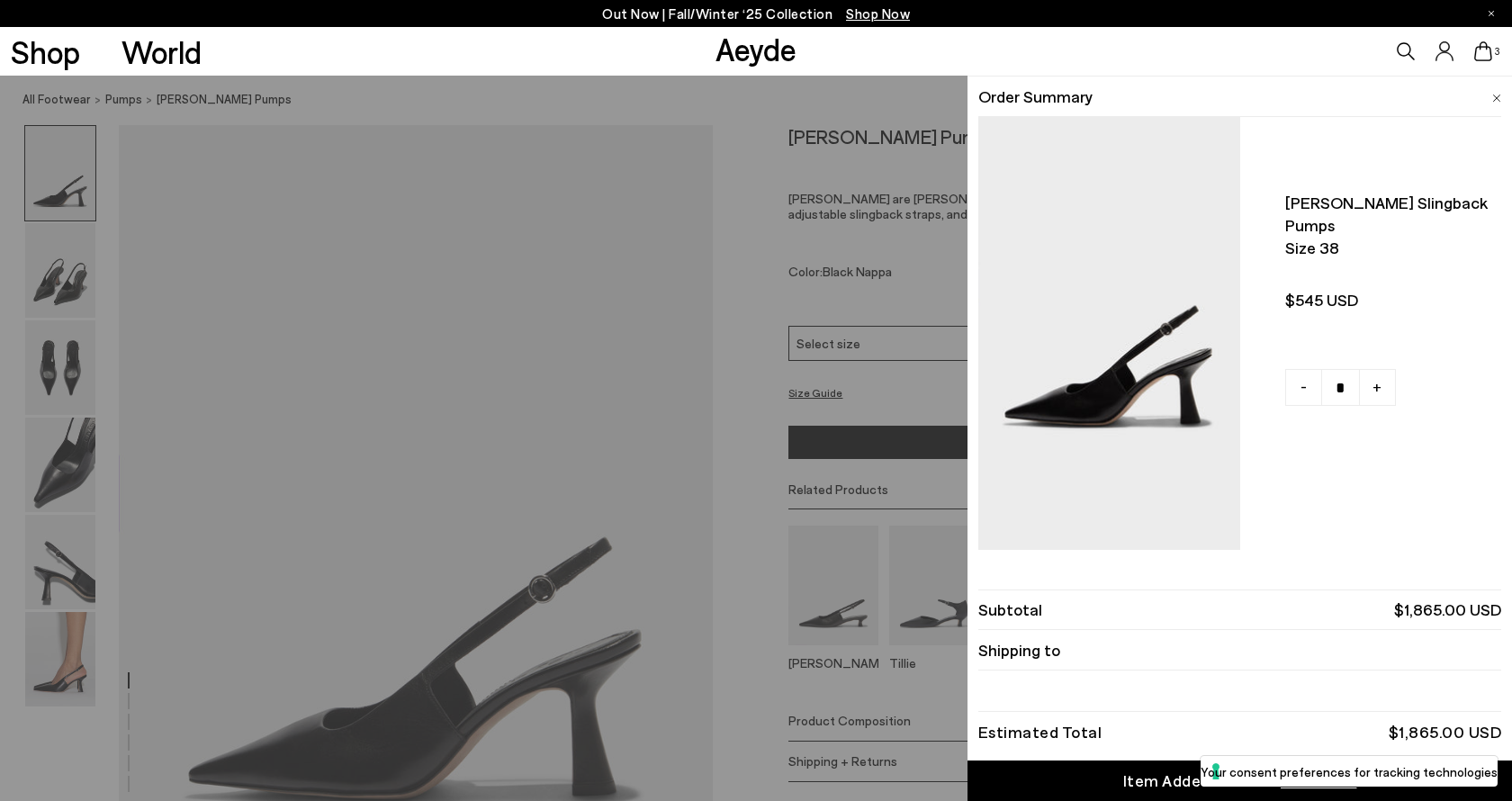
click at [61, 318] on div "Quick Add Color Size View Details Order Summary [PERSON_NAME] slingback pumps S…" at bounding box center [756, 438] width 1512 height 725
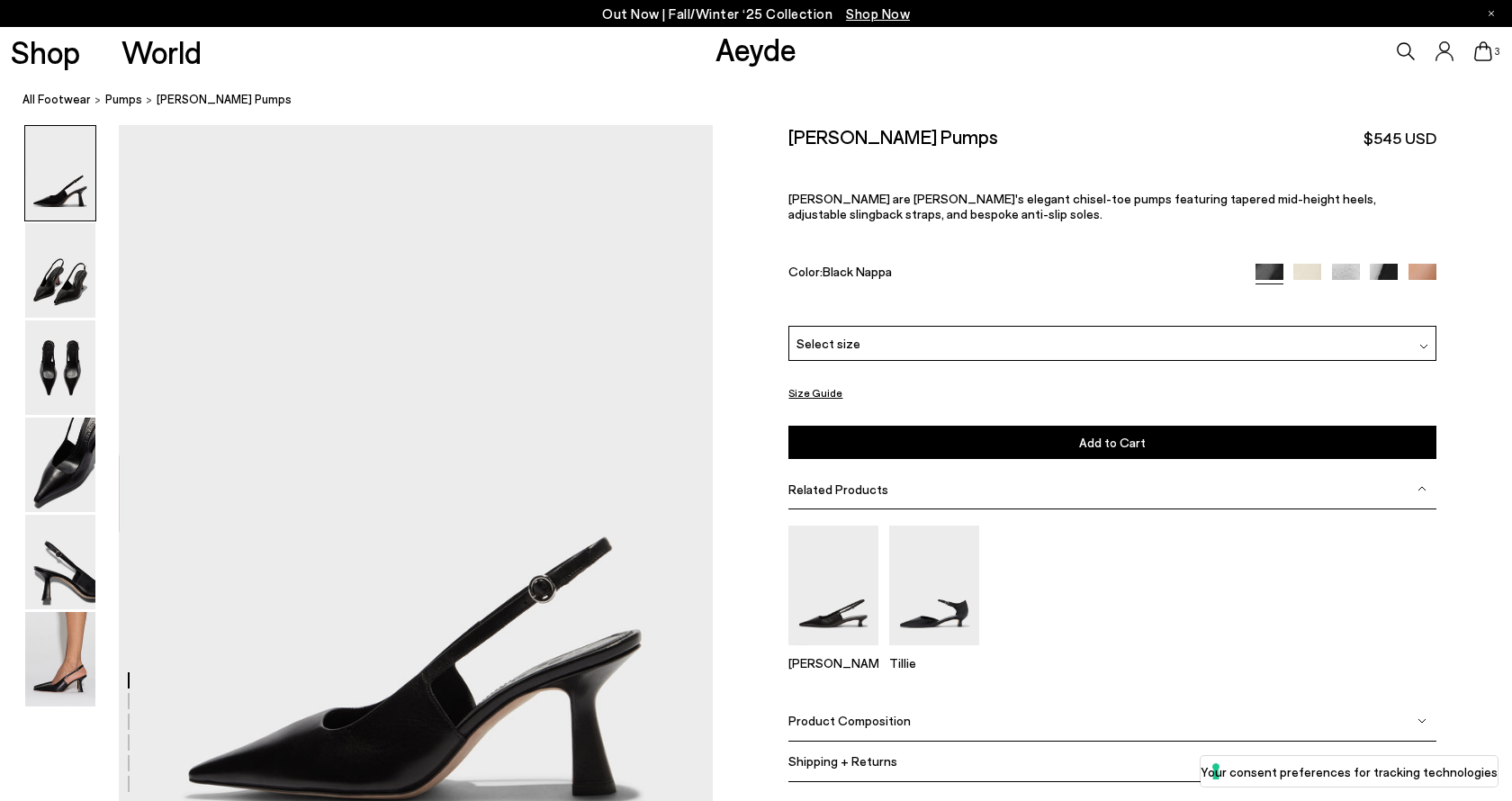
click at [61, 318] on div at bounding box center [60, 270] width 72 height 97
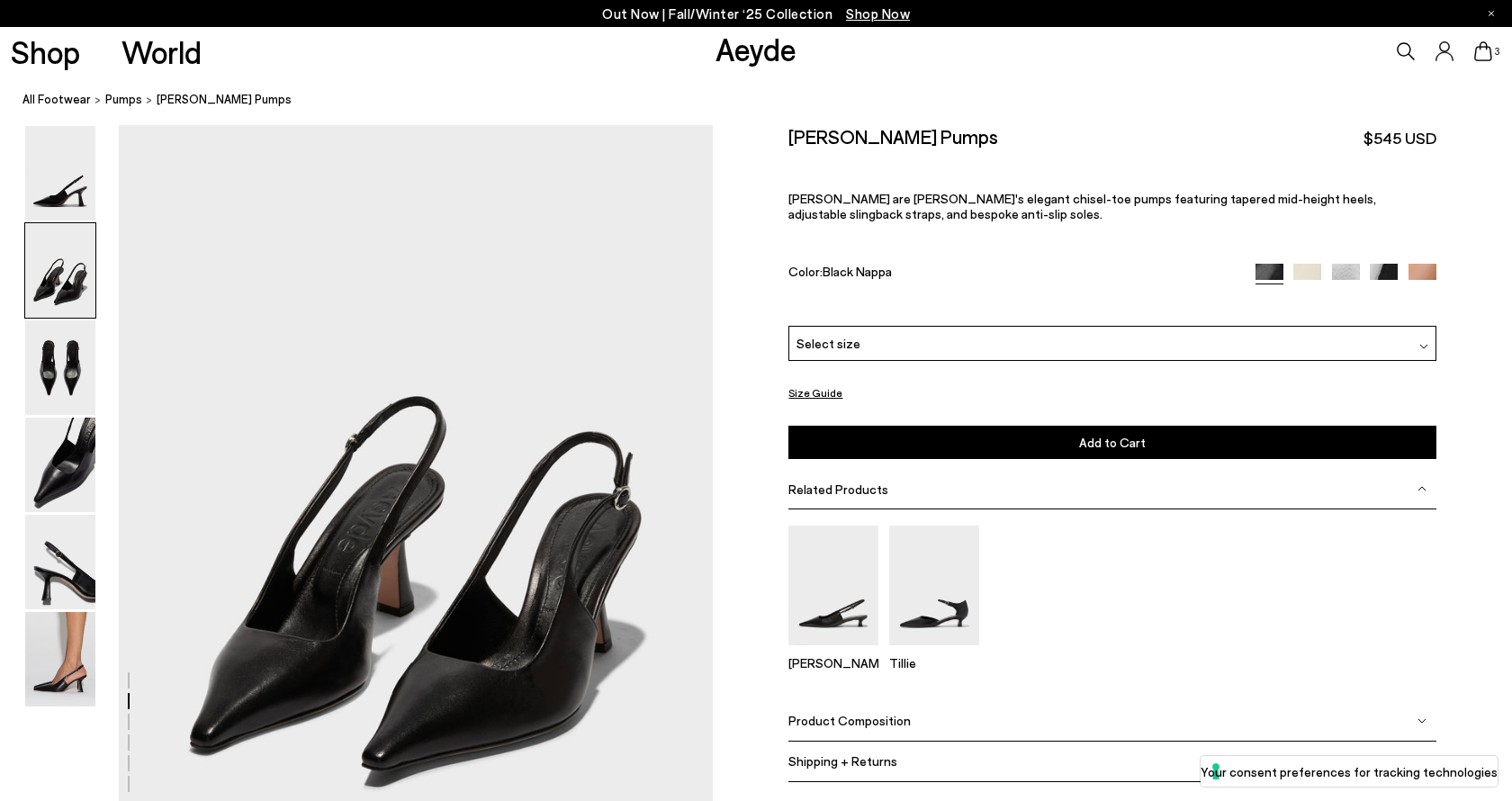
scroll to position [852, 0]
